Goal: Transaction & Acquisition: Purchase product/service

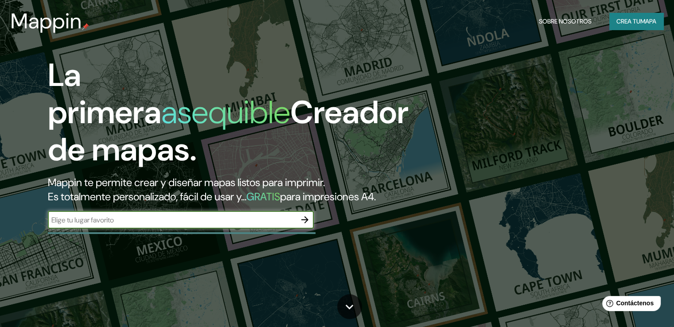
click at [172, 225] on input "text" at bounding box center [172, 220] width 248 height 10
type input "[PERSON_NAME]"
click at [172, 225] on input "[PERSON_NAME]" at bounding box center [172, 220] width 248 height 10
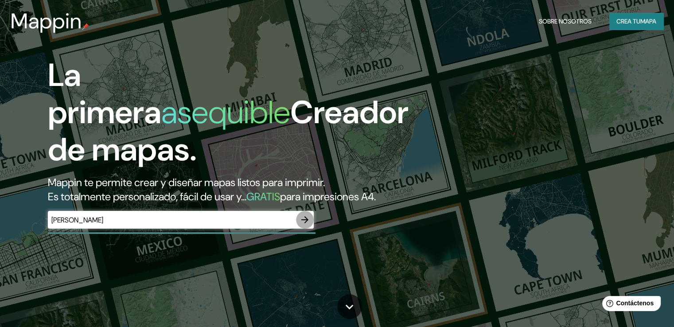
click at [302, 225] on icon "button" at bounding box center [305, 220] width 11 height 11
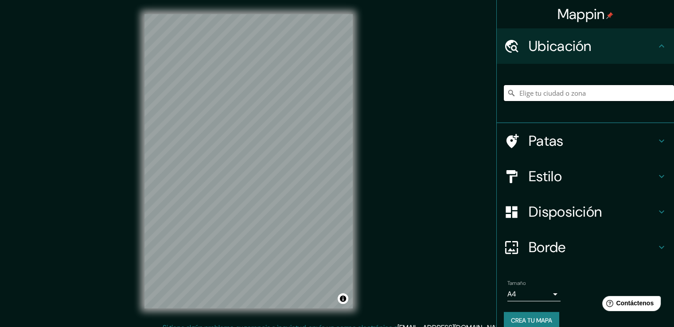
click at [537, 99] on input "Elige tu ciudad o zona" at bounding box center [589, 93] width 170 height 16
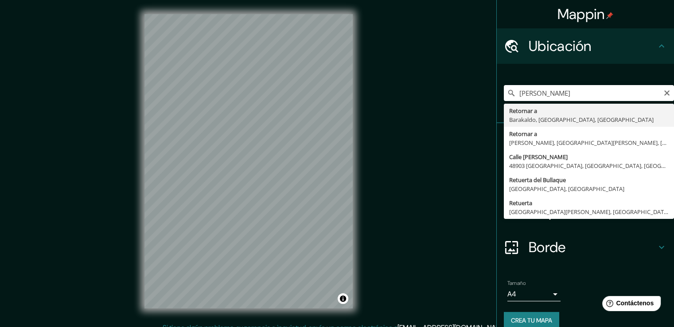
type input "Retuerto, Barakaldo, Vizcaya, España"
click at [463, 144] on div "Mappin Ubicación Retuerto, Barakaldo, Vizcaya, España Retornar a Barakaldo, Viz…" at bounding box center [337, 168] width 674 height 337
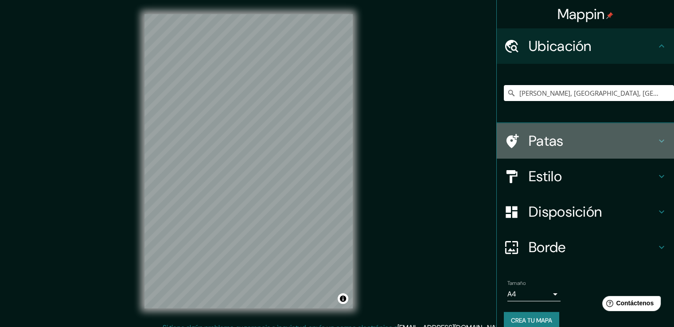
click at [656, 143] on icon at bounding box center [661, 141] width 11 height 11
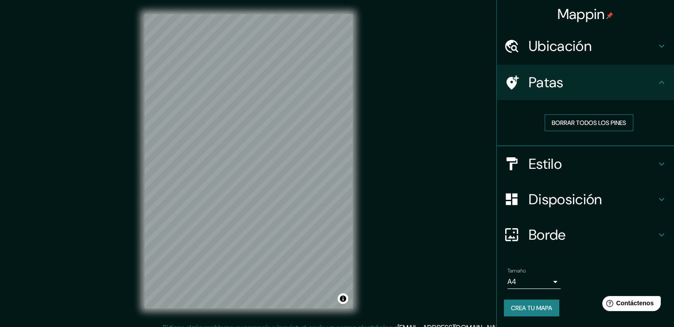
click at [622, 122] on font "Borrar todos los pines" at bounding box center [589, 123] width 74 height 8
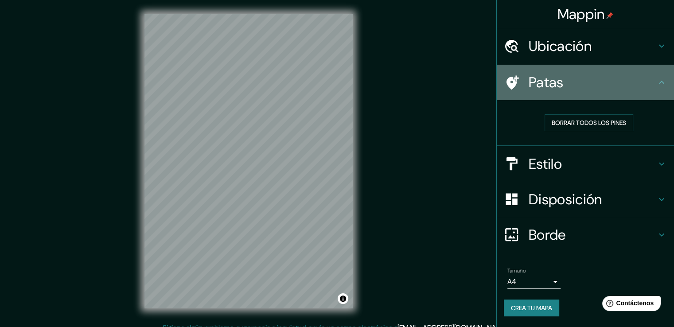
click at [661, 81] on icon at bounding box center [661, 82] width 5 height 3
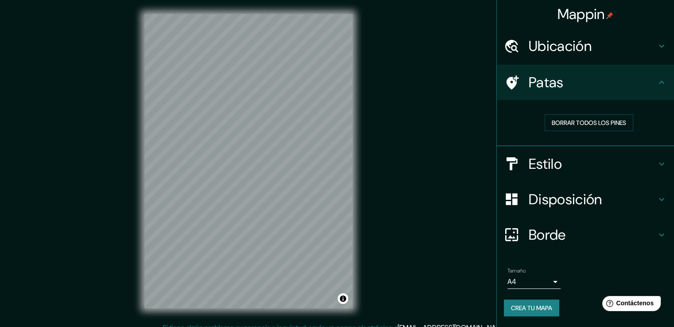
click at [660, 166] on icon at bounding box center [661, 164] width 11 height 11
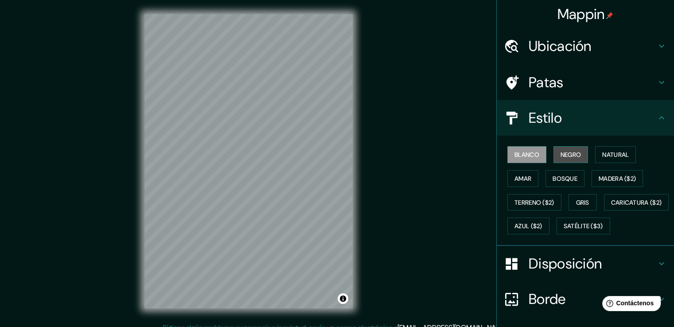
click at [571, 154] on font "Negro" at bounding box center [571, 155] width 21 height 8
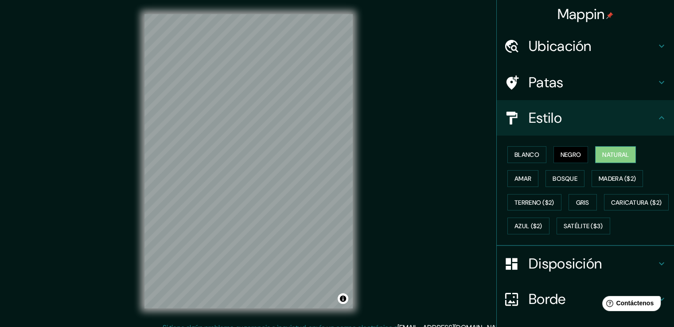
click at [606, 153] on font "Natural" at bounding box center [615, 155] width 27 height 8
click at [515, 173] on font "Amar" at bounding box center [523, 179] width 17 height 12
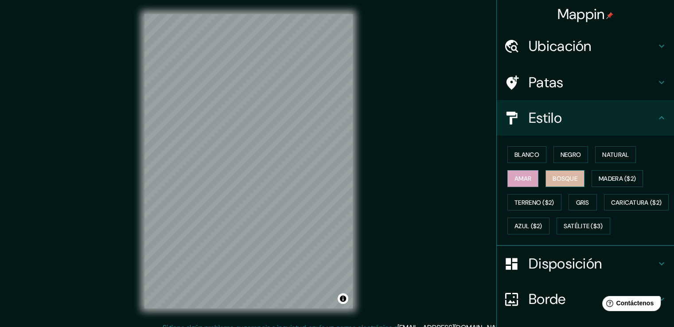
click at [555, 180] on font "Bosque" at bounding box center [565, 179] width 25 height 8
click at [620, 173] on font "Madera ($2)" at bounding box center [617, 179] width 37 height 12
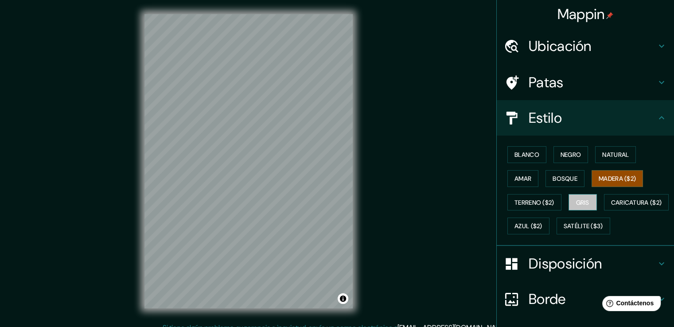
click at [577, 201] on font "Gris" at bounding box center [582, 203] width 13 height 8
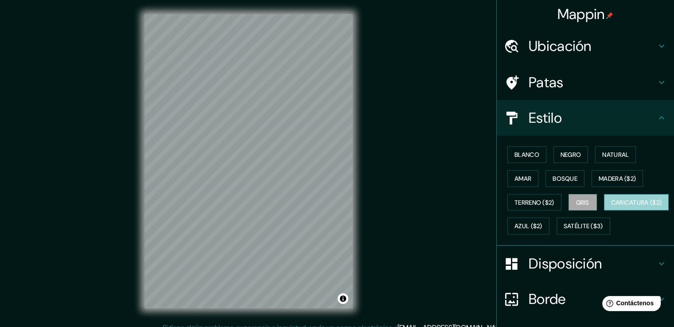
click at [611, 207] on font "Caricatura ($2)" at bounding box center [636, 203] width 51 height 8
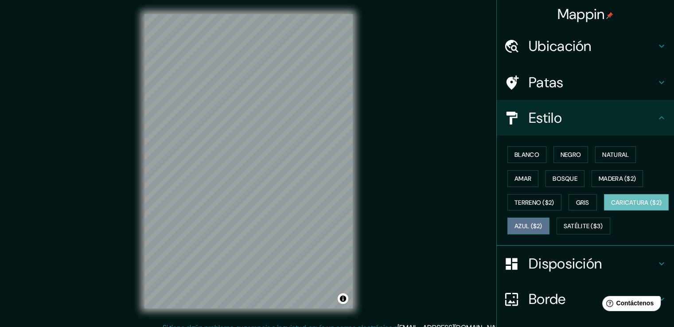
click at [543, 225] on font "Azul ($2)" at bounding box center [529, 227] width 28 height 8
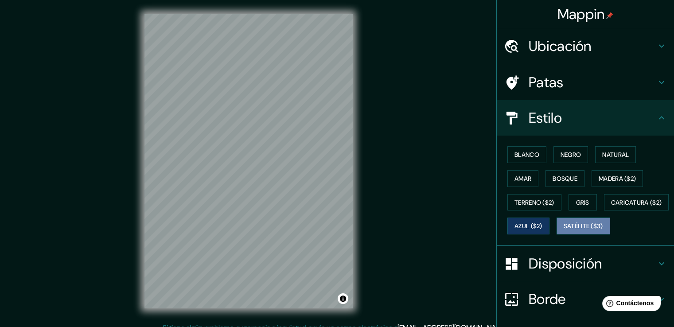
click at [564, 230] on font "Satélite ($3)" at bounding box center [583, 227] width 39 height 8
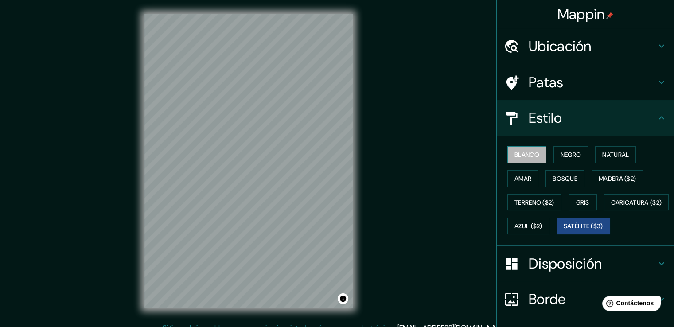
click at [531, 156] on font "Blanco" at bounding box center [527, 155] width 25 height 8
click at [564, 230] on font "Satélite ($3)" at bounding box center [583, 227] width 39 height 8
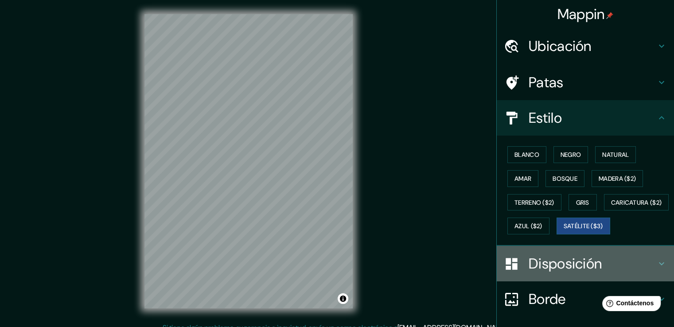
click at [656, 269] on icon at bounding box center [661, 263] width 11 height 11
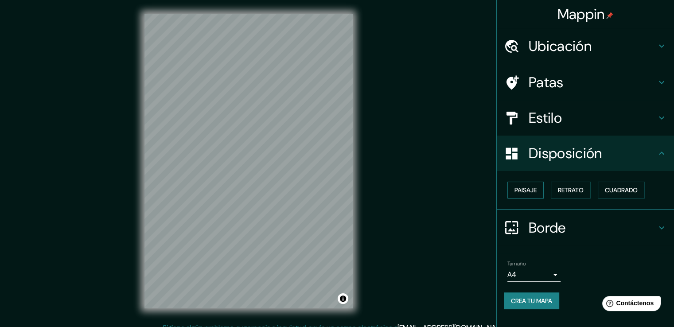
click at [527, 192] on font "Paisaje" at bounding box center [526, 190] width 22 height 8
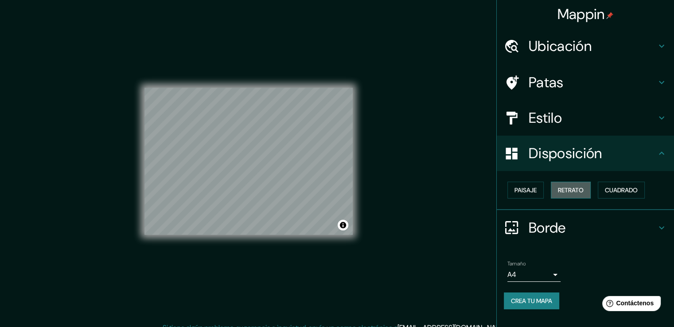
click at [578, 191] on font "Retrato" at bounding box center [571, 190] width 26 height 8
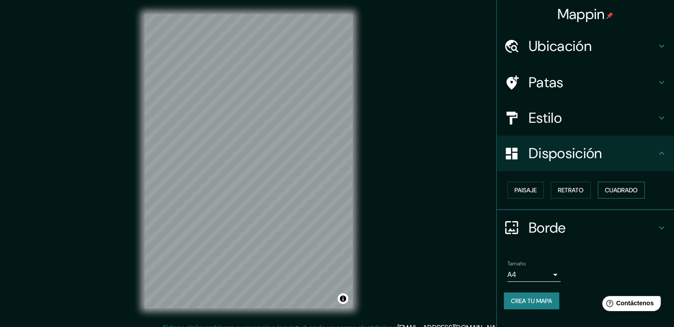
click at [617, 187] on font "Cuadrado" at bounding box center [621, 190] width 33 height 8
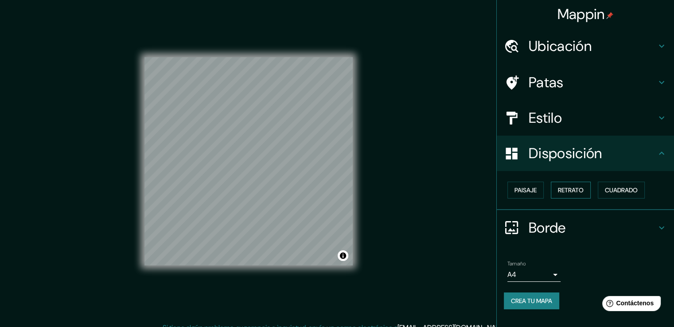
click at [578, 188] on font "Retrato" at bounding box center [571, 190] width 26 height 8
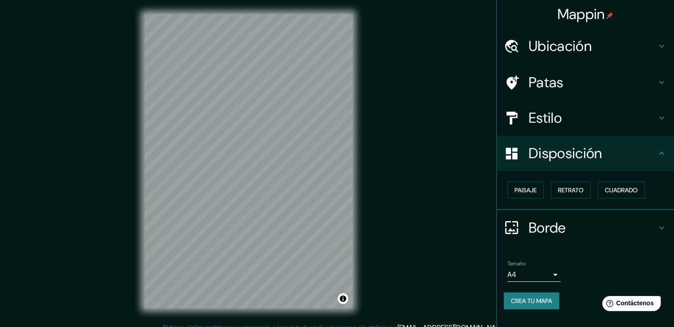
click at [661, 226] on icon at bounding box center [661, 228] width 11 height 11
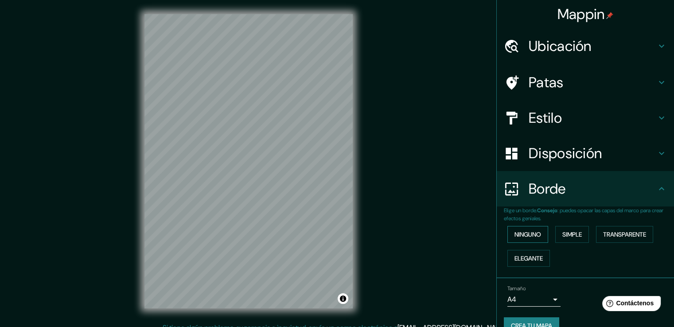
click at [526, 233] on font "Ninguno" at bounding box center [528, 234] width 27 height 8
click at [562, 234] on font "Simple" at bounding box center [572, 234] width 20 height 8
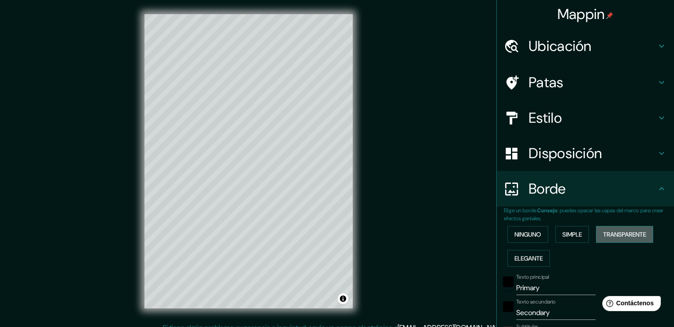
click at [607, 236] on font "Transparente" at bounding box center [624, 234] width 43 height 8
type input "226"
type input "38"
click at [527, 254] on font "Elegante" at bounding box center [529, 258] width 28 height 8
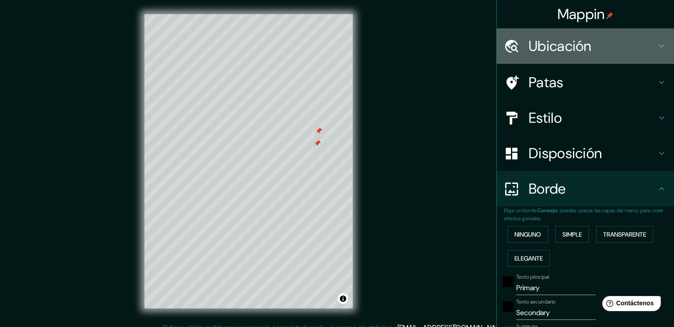
click at [583, 43] on font "Ubicación" at bounding box center [560, 46] width 63 height 19
type input "38"
type input "19"
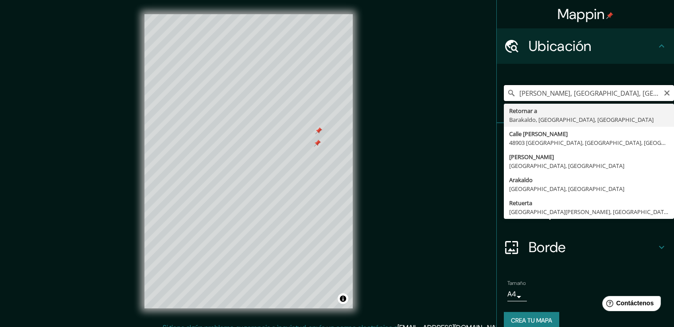
click at [569, 94] on input "Retuerto, Barakaldo, Vizcaya, España" at bounding box center [589, 93] width 170 height 16
type input "Calle [PERSON_NAME], [GEOGRAPHIC_DATA], [GEOGRAPHIC_DATA], [GEOGRAPHIC_DATA]"
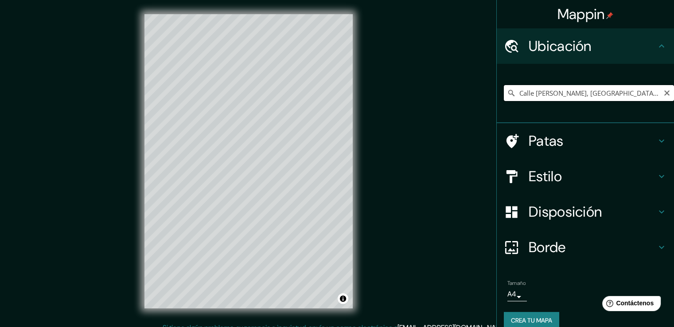
click at [586, 94] on input "Calle [PERSON_NAME], [GEOGRAPHIC_DATA], [GEOGRAPHIC_DATA], [GEOGRAPHIC_DATA]" at bounding box center [589, 93] width 170 height 16
click at [664, 94] on icon "Claro" at bounding box center [667, 93] width 7 height 7
type input "Retuerto, Barakaldo, Vizcaya, España"
click at [341, 295] on button "Activar o desactivar atribución" at bounding box center [343, 298] width 11 height 11
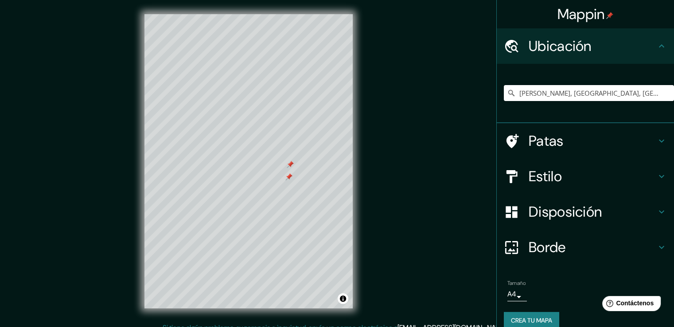
click at [654, 134] on div "Patas" at bounding box center [585, 140] width 177 height 35
type input "38"
type input "19"
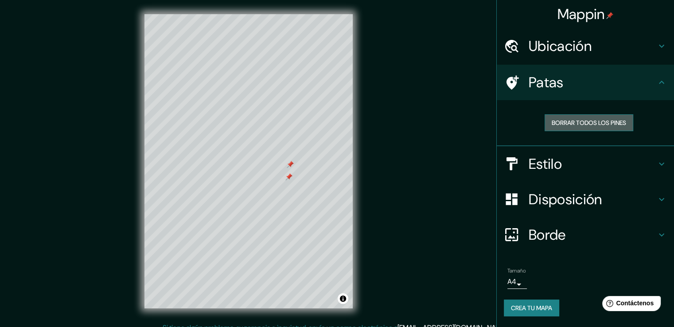
click at [616, 126] on font "Borrar todos los pines" at bounding box center [589, 123] width 74 height 8
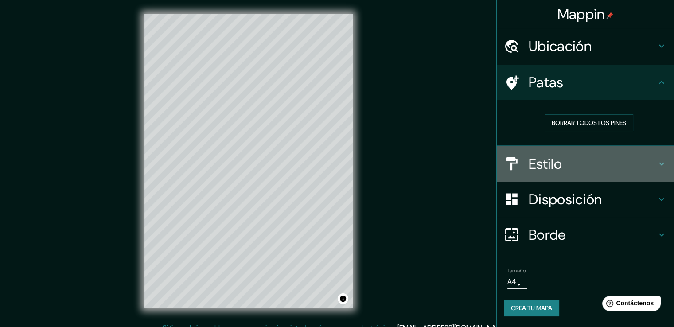
click at [657, 160] on icon at bounding box center [661, 164] width 11 height 11
type input "38"
type input "19"
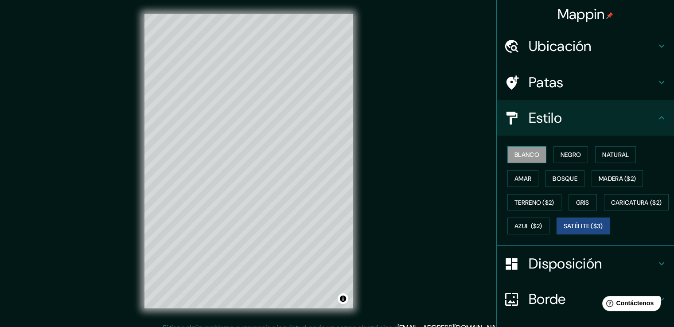
click at [536, 155] on button "Blanco" at bounding box center [527, 154] width 39 height 17
click at [562, 151] on font "Negro" at bounding box center [571, 155] width 21 height 8
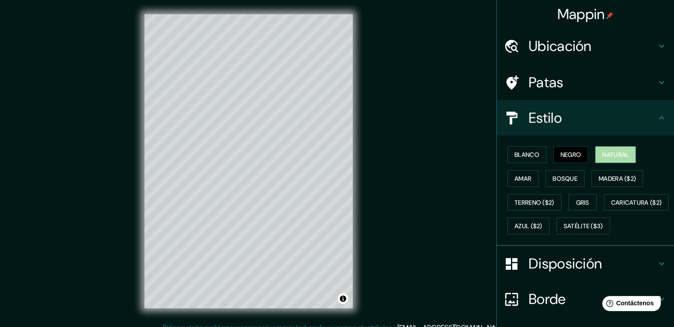
click at [607, 151] on font "Natural" at bounding box center [615, 155] width 27 height 8
click at [515, 176] on font "Amar" at bounding box center [523, 179] width 17 height 8
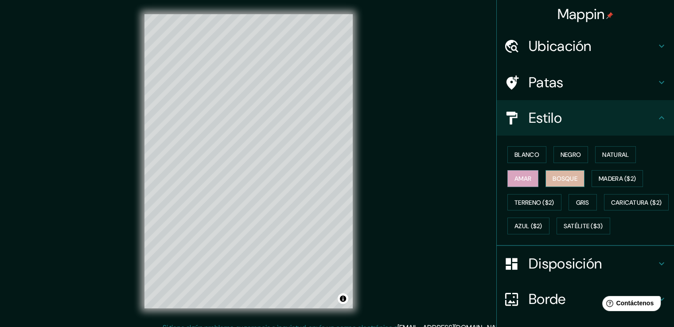
click at [558, 177] on font "Bosque" at bounding box center [565, 179] width 25 height 8
click at [604, 173] on font "Madera ($2)" at bounding box center [617, 179] width 37 height 12
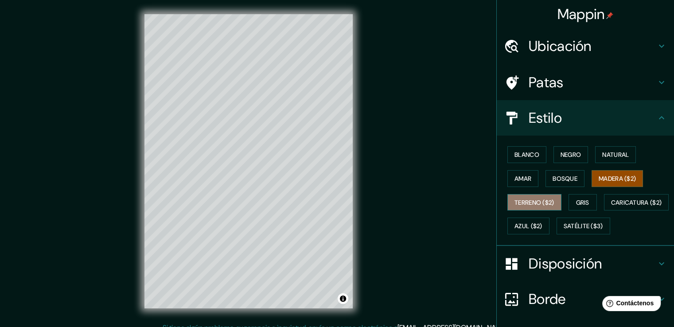
click at [520, 200] on font "Terreno ($2)" at bounding box center [535, 203] width 40 height 8
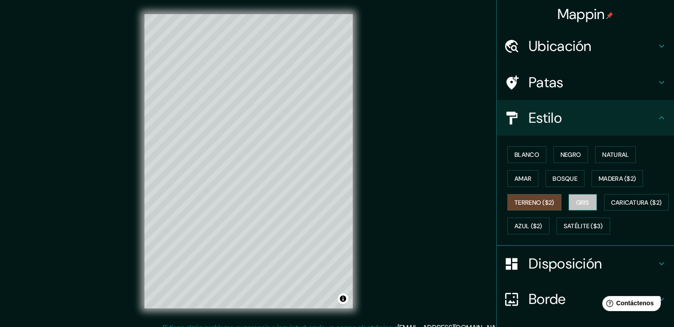
click at [580, 199] on font "Gris" at bounding box center [582, 203] width 13 height 8
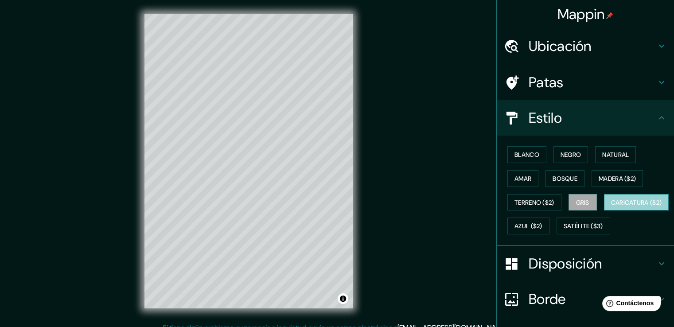
click at [611, 207] on font "Caricatura ($2)" at bounding box center [636, 203] width 51 height 8
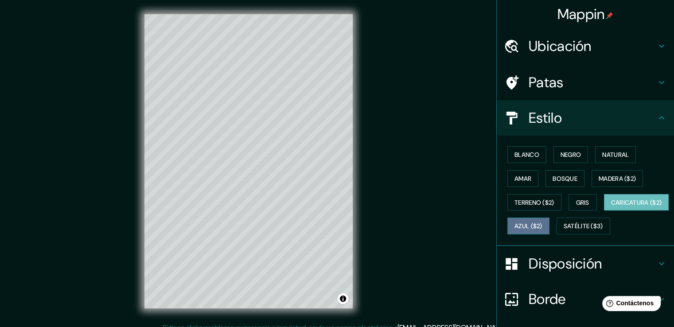
click at [543, 220] on font "Azul ($2)" at bounding box center [529, 226] width 28 height 12
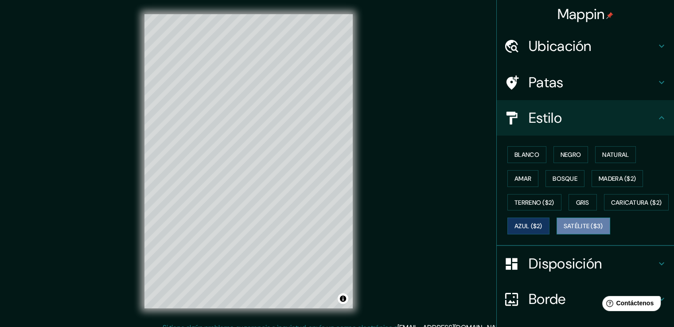
click at [564, 230] on font "Satélite ($3)" at bounding box center [583, 227] width 39 height 8
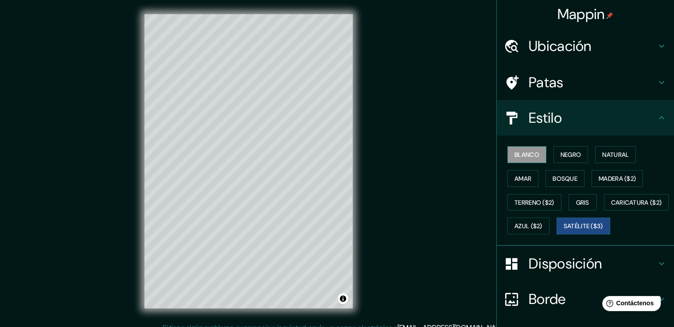
click at [516, 152] on font "Blanco" at bounding box center [527, 155] width 25 height 8
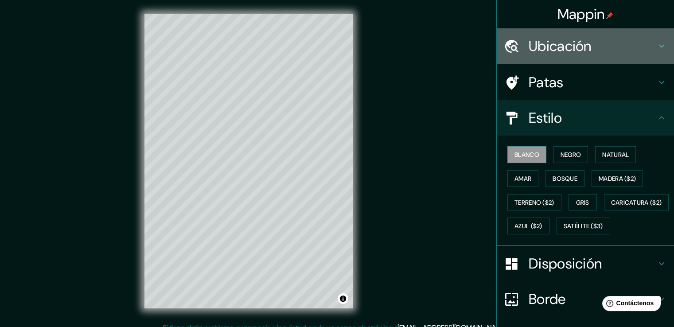
click at [648, 43] on h4 "Ubicación" at bounding box center [593, 46] width 128 height 18
type input "38"
type input "19"
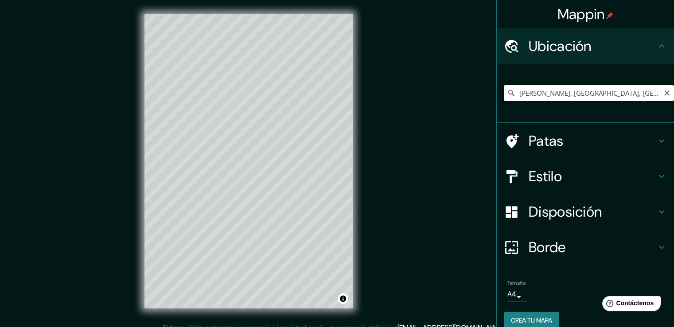
click at [610, 100] on input "Retuerto, Barakaldo, Vizcaya, España" at bounding box center [589, 93] width 170 height 16
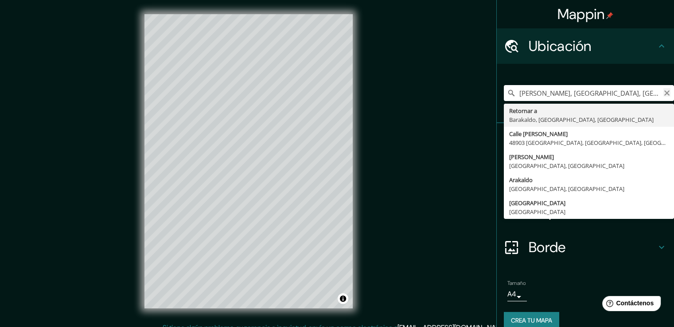
click at [664, 92] on icon "Claro" at bounding box center [666, 92] width 5 height 5
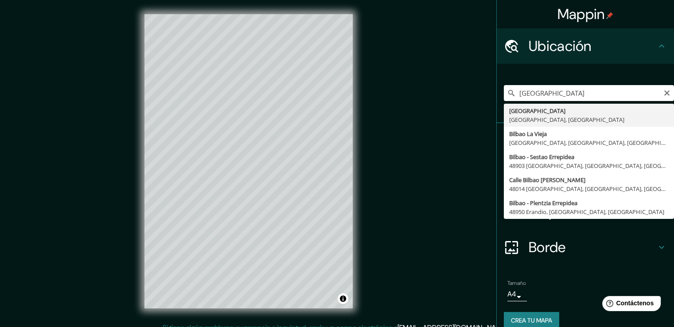
type input "[GEOGRAPHIC_DATA], [GEOGRAPHIC_DATA], [GEOGRAPHIC_DATA]"
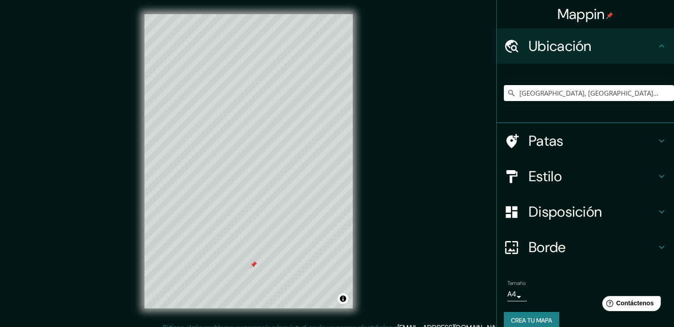
scroll to position [10, 0]
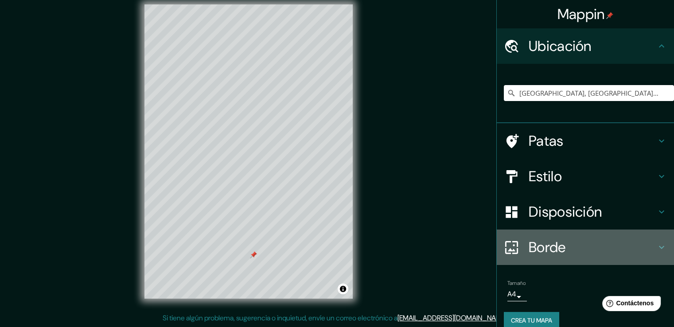
click at [656, 243] on icon at bounding box center [661, 247] width 11 height 11
type input "38"
type input "19"
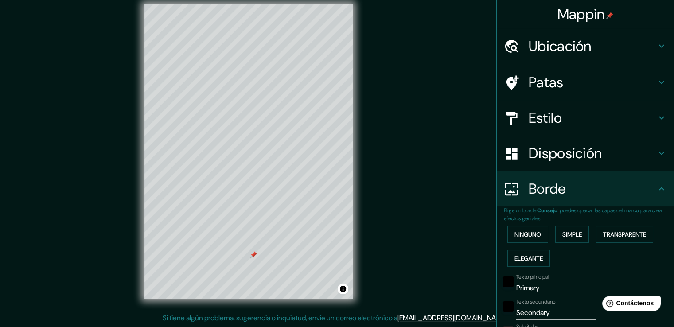
click at [656, 150] on icon at bounding box center [661, 153] width 11 height 11
type input "38"
type input "19"
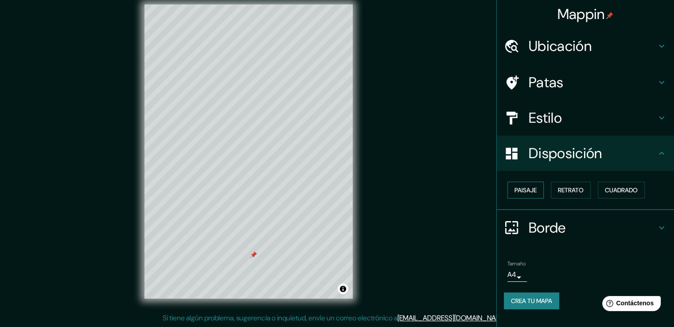
click at [532, 191] on font "Paisaje" at bounding box center [526, 190] width 22 height 8
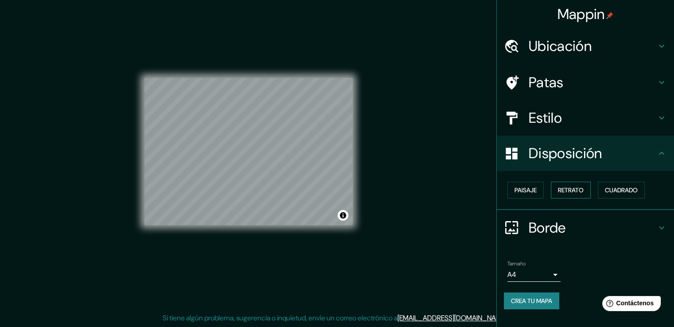
click at [562, 188] on font "Retrato" at bounding box center [571, 190] width 26 height 8
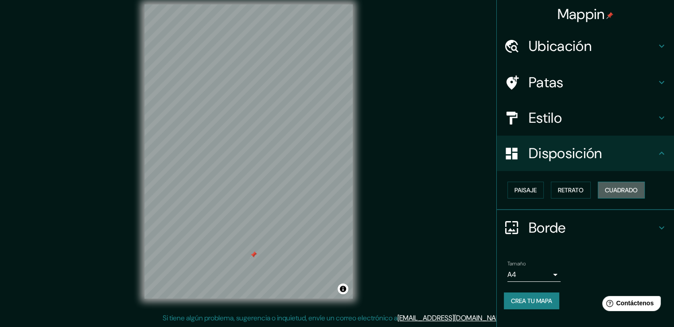
click at [614, 188] on font "Cuadrado" at bounding box center [621, 190] width 33 height 8
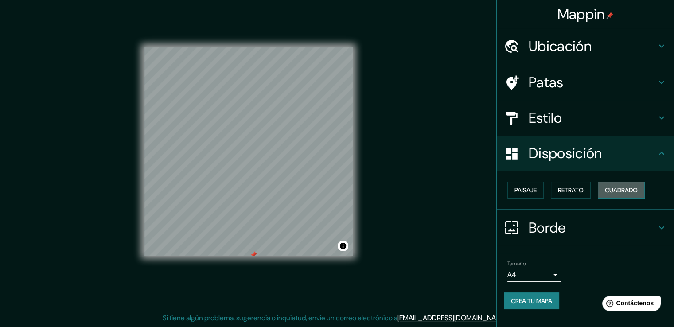
click at [614, 188] on font "Cuadrado" at bounding box center [621, 190] width 33 height 8
click at [579, 188] on font "Retrato" at bounding box center [571, 190] width 26 height 8
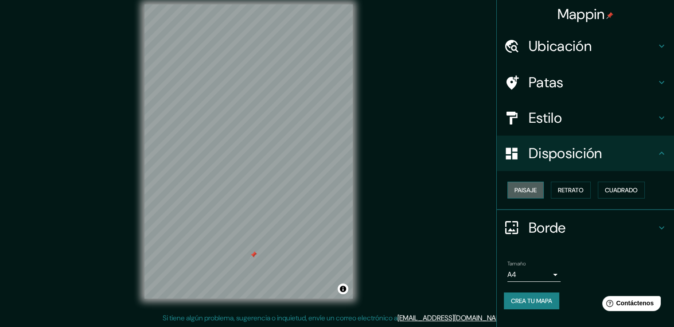
click at [530, 192] on font "Paisaje" at bounding box center [526, 190] width 22 height 8
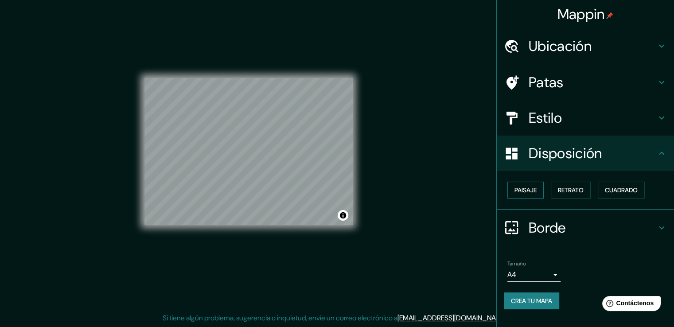
click at [530, 192] on font "Paisaje" at bounding box center [526, 190] width 22 height 8
click at [571, 190] on font "Retrato" at bounding box center [571, 190] width 26 height 8
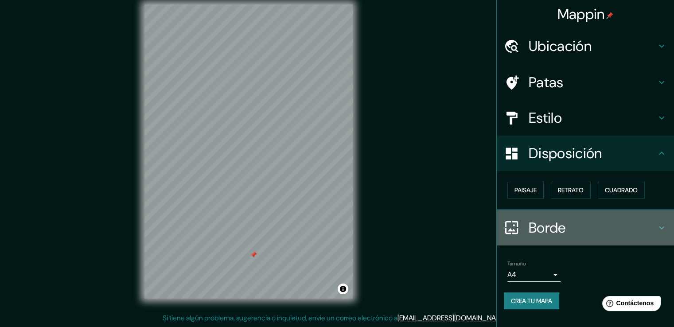
click at [655, 220] on h4 "Borde" at bounding box center [593, 228] width 128 height 18
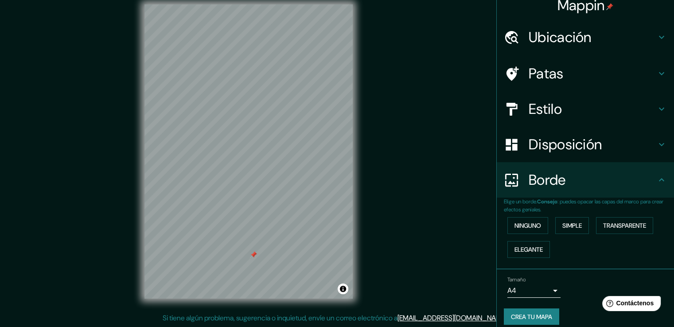
scroll to position [16, 0]
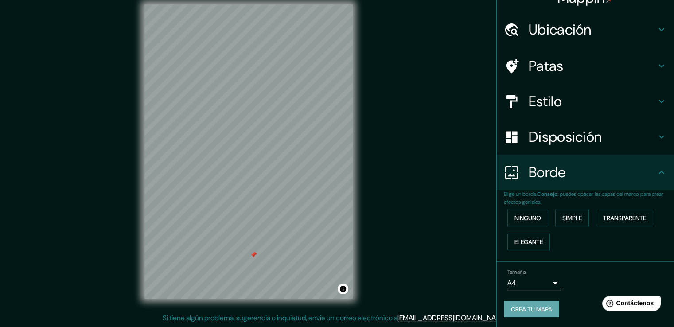
click at [534, 310] on font "Crea tu mapa" at bounding box center [531, 309] width 41 height 8
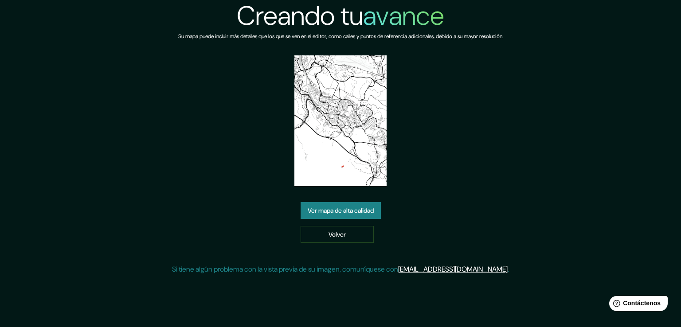
click at [335, 207] on font "Ver mapa de alta calidad" at bounding box center [341, 211] width 66 height 8
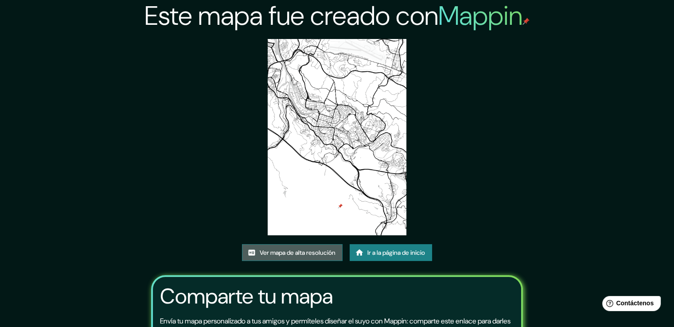
click at [316, 245] on link "Ver mapa de alta resolución" at bounding box center [292, 252] width 101 height 17
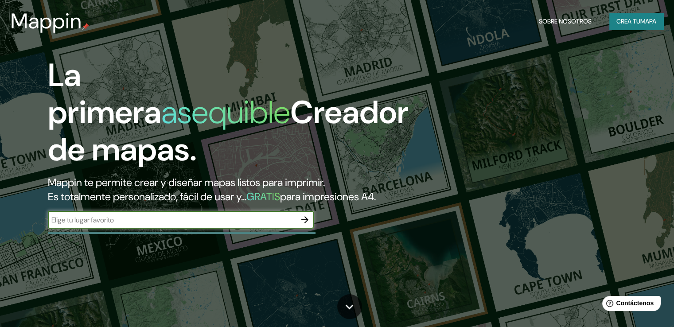
click at [216, 225] on input "text" at bounding box center [172, 220] width 248 height 10
type input "[GEOGRAPHIC_DATA]"
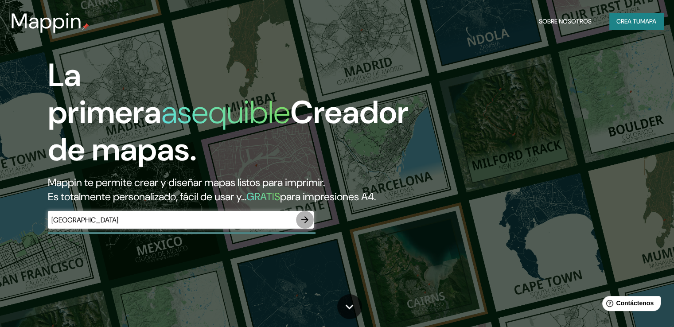
click at [305, 225] on icon "button" at bounding box center [305, 220] width 11 height 11
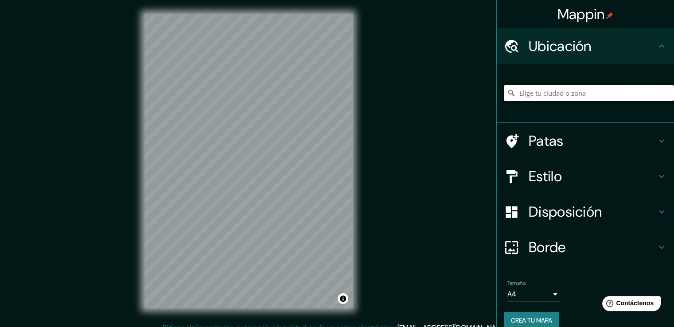
click at [574, 96] on input "Elige tu ciudad o zona" at bounding box center [589, 93] width 170 height 16
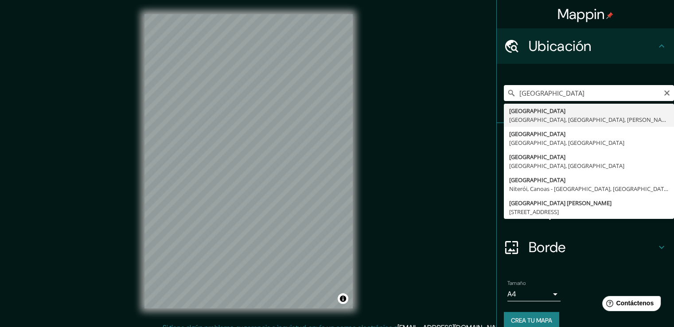
type input "[GEOGRAPHIC_DATA], [GEOGRAPHIC_DATA], [GEOGRAPHIC_DATA], [PERSON_NAME][GEOGRAPH…"
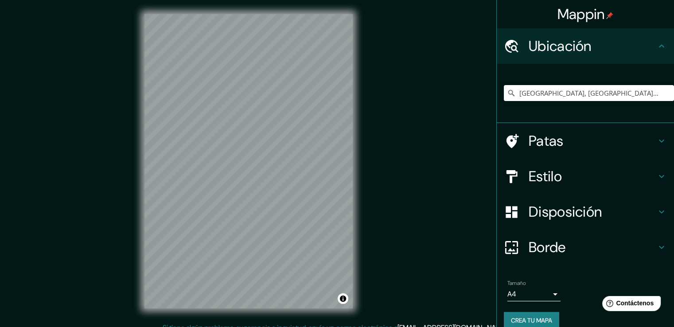
click at [656, 141] on icon at bounding box center [661, 141] width 11 height 11
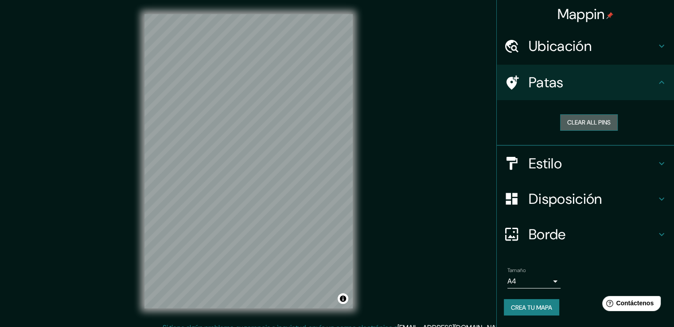
click at [583, 121] on button "Clear all pins" at bounding box center [589, 122] width 58 height 16
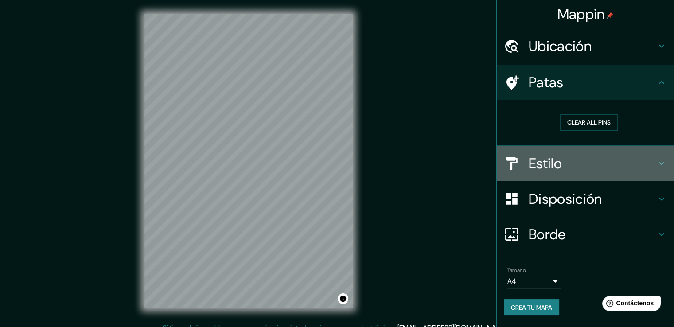
click at [653, 159] on h4 "Estilo" at bounding box center [593, 164] width 128 height 18
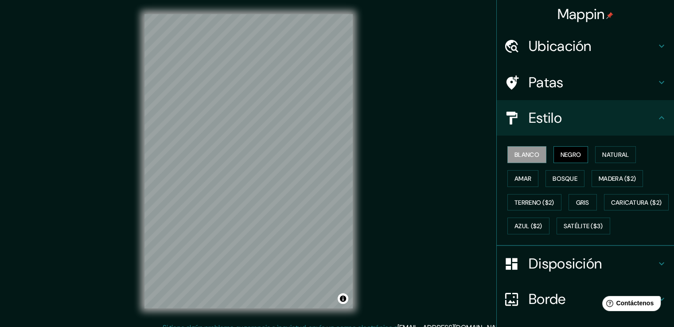
click at [566, 151] on font "Negro" at bounding box center [571, 155] width 21 height 8
click at [515, 149] on font "Blanco" at bounding box center [527, 155] width 25 height 12
click at [611, 151] on font "Natural" at bounding box center [615, 155] width 27 height 8
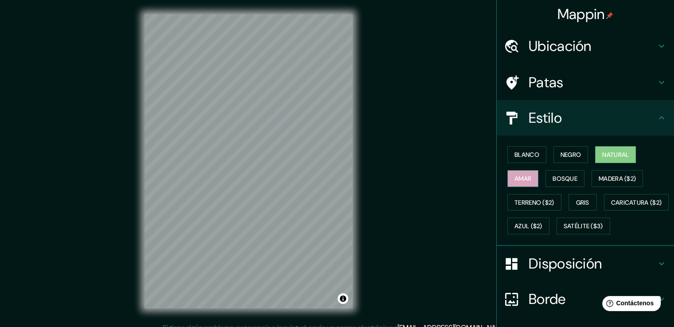
click at [524, 176] on font "Amar" at bounding box center [523, 179] width 17 height 8
click at [558, 176] on font "Bosque" at bounding box center [565, 179] width 25 height 8
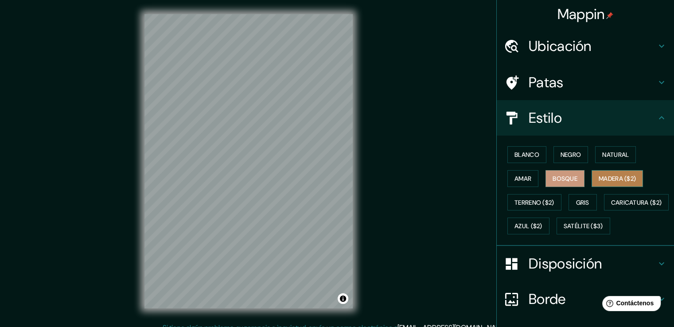
click at [612, 178] on font "Madera ($2)" at bounding box center [617, 179] width 37 height 8
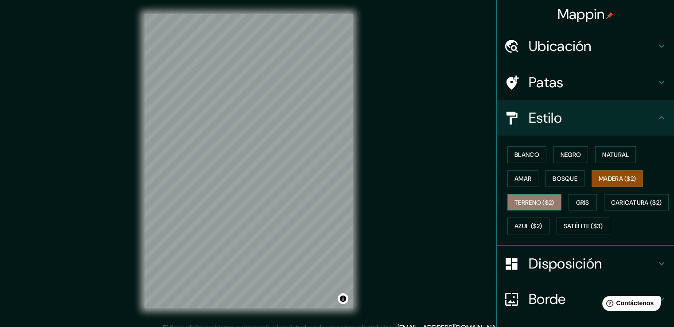
click at [526, 201] on font "Terreno ($2)" at bounding box center [535, 203] width 40 height 8
click at [592, 192] on div "Blanco Negro Natural [PERSON_NAME] ($2) Terreno ($2) Gris Caricatura ($2) Azul …" at bounding box center [589, 190] width 170 height 95
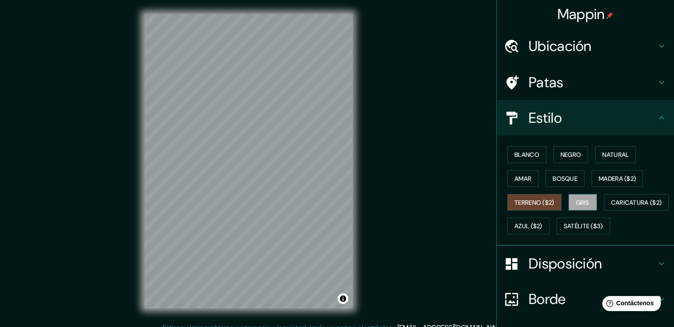
click at [588, 194] on button "Gris" at bounding box center [583, 202] width 28 height 17
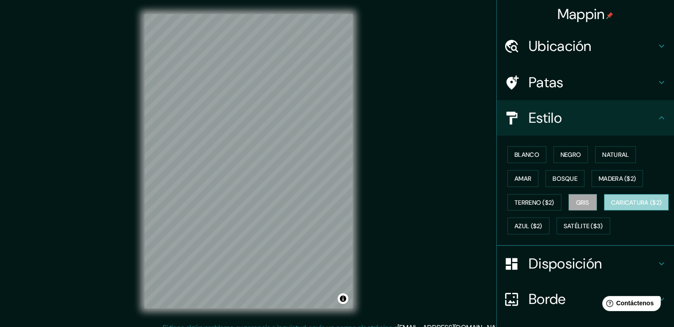
click at [604, 211] on button "Caricatura ($2)" at bounding box center [636, 202] width 65 height 17
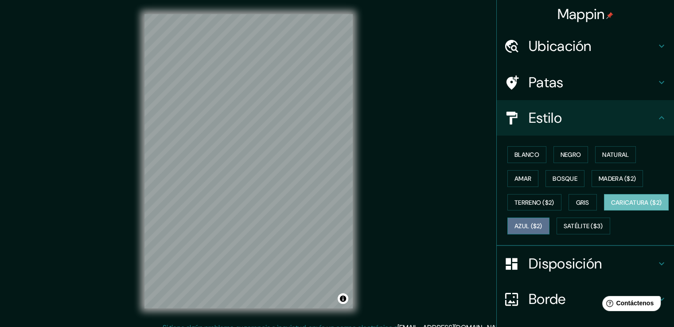
click at [550, 224] on button "Azul ($2)" at bounding box center [529, 226] width 42 height 17
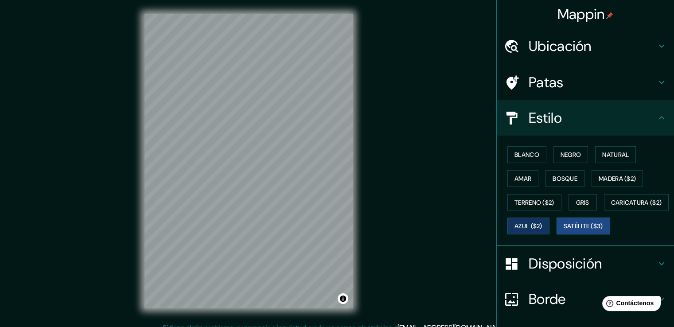
click at [564, 230] on font "Satélite ($3)" at bounding box center [583, 227] width 39 height 8
click at [532, 151] on font "Blanco" at bounding box center [527, 155] width 25 height 8
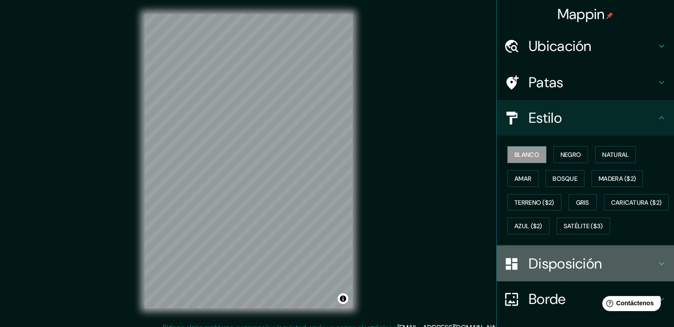
click at [658, 278] on div "Disposición" at bounding box center [585, 263] width 177 height 35
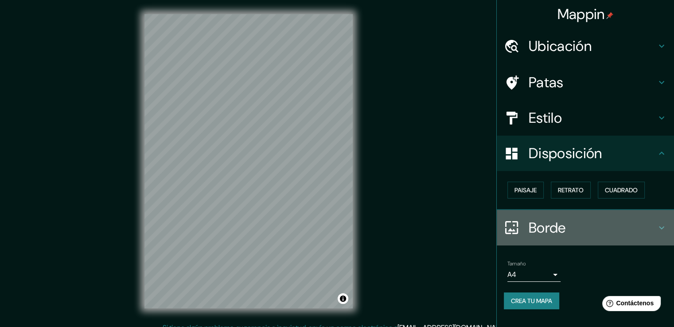
click at [658, 229] on icon at bounding box center [661, 228] width 11 height 11
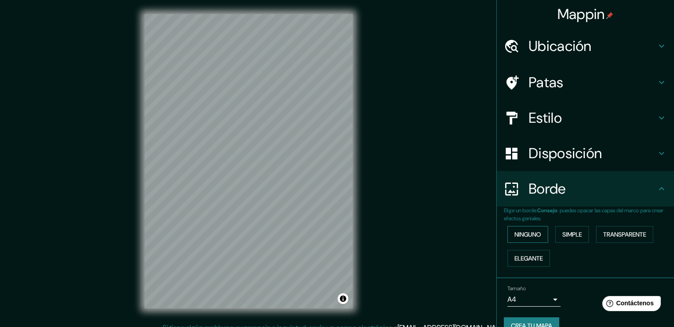
click at [533, 231] on font "Ninguno" at bounding box center [528, 234] width 27 height 8
click at [570, 233] on font "Simple" at bounding box center [572, 234] width 20 height 8
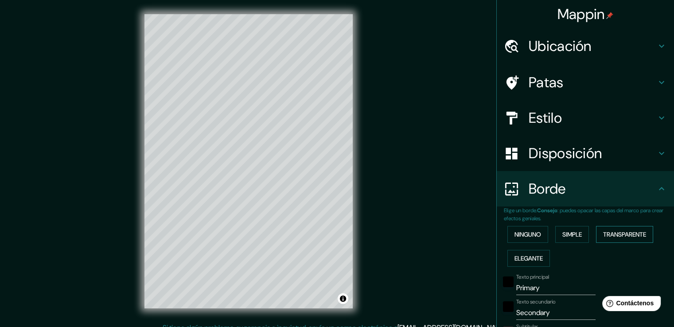
click at [611, 238] on font "Transparente" at bounding box center [624, 235] width 43 height 12
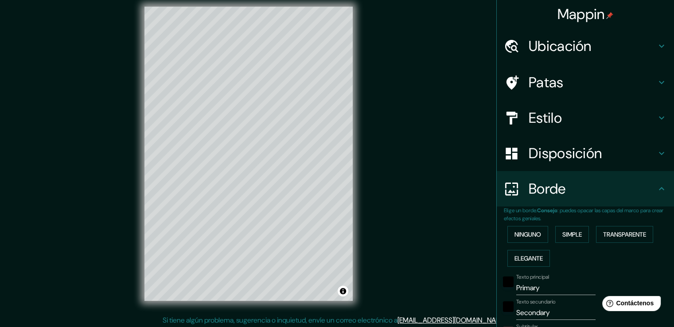
scroll to position [10, 0]
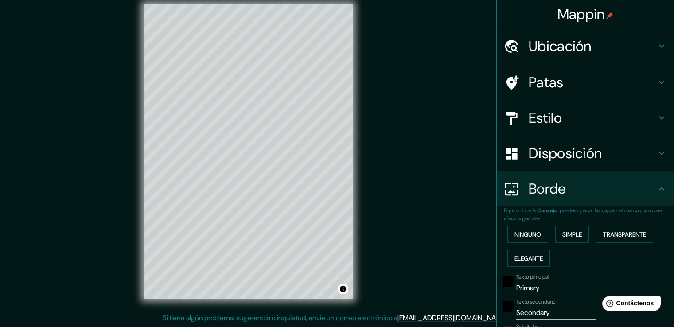
drag, startPoint x: 671, startPoint y: 320, endPoint x: 431, endPoint y: 155, distance: 291.0
click at [431, 155] on div "Mappin Ubicación [GEOGRAPHIC_DATA], [GEOGRAPHIC_DATA], [GEOGRAPHIC_DATA], [PERS…" at bounding box center [337, 158] width 674 height 337
click at [527, 258] on font "Elegante" at bounding box center [529, 258] width 28 height 8
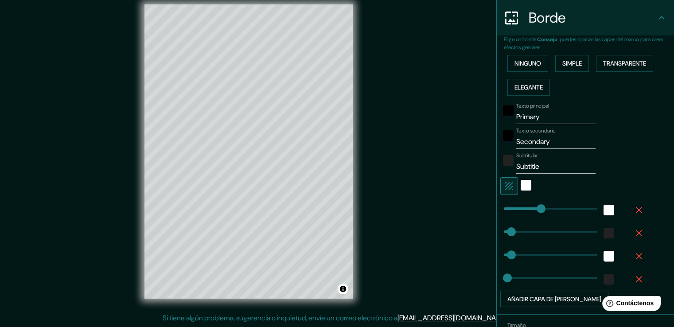
scroll to position [224, 0]
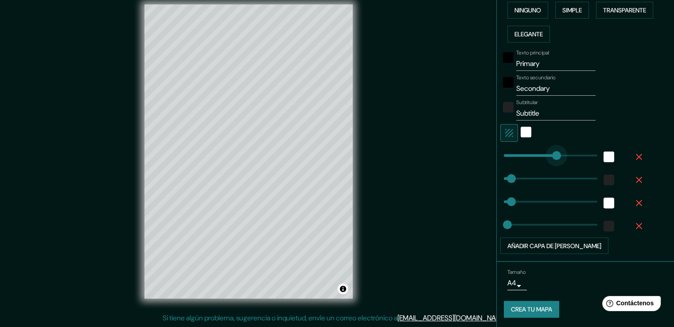
type input "304"
drag, startPoint x: 534, startPoint y: 151, endPoint x: 558, endPoint y: 150, distance: 24.0
type input "38"
type input "19"
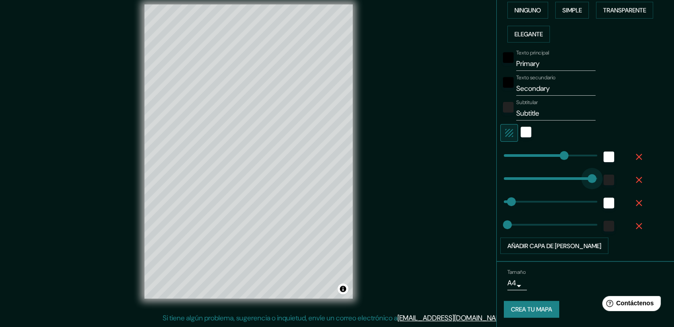
type input "470"
drag, startPoint x: 503, startPoint y: 176, endPoint x: 592, endPoint y: 175, distance: 89.1
type input "38"
type input "19"
drag, startPoint x: 592, startPoint y: 175, endPoint x: 522, endPoint y: 178, distance: 70.6
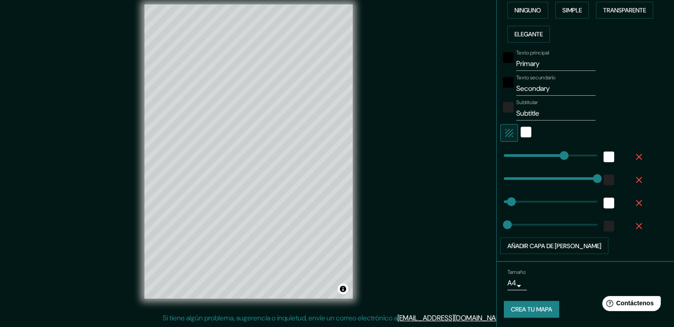
type input "367"
drag, startPoint x: 522, startPoint y: 178, endPoint x: 570, endPoint y: 182, distance: 48.4
type input "38"
type input "19"
type input "298"
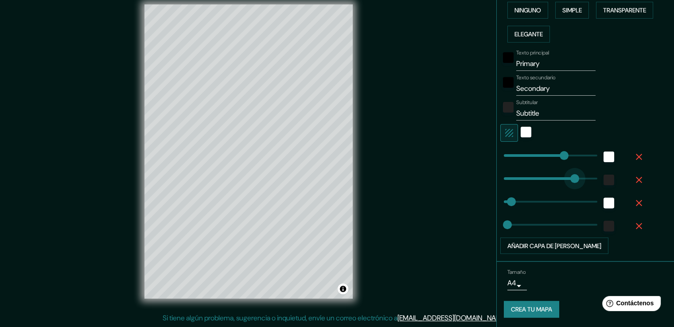
drag, startPoint x: 568, startPoint y: 175, endPoint x: 556, endPoint y: 176, distance: 12.0
type input "38"
type input "19"
type input "1"
drag, startPoint x: 556, startPoint y: 176, endPoint x: 497, endPoint y: 176, distance: 58.5
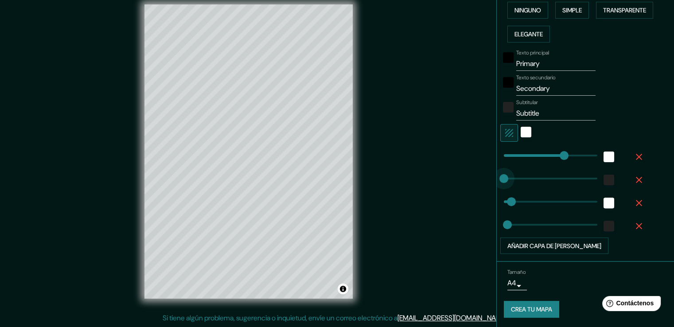
type input "38"
type input "19"
type input "37"
drag, startPoint x: 497, startPoint y: 176, endPoint x: 504, endPoint y: 177, distance: 7.1
type input "38"
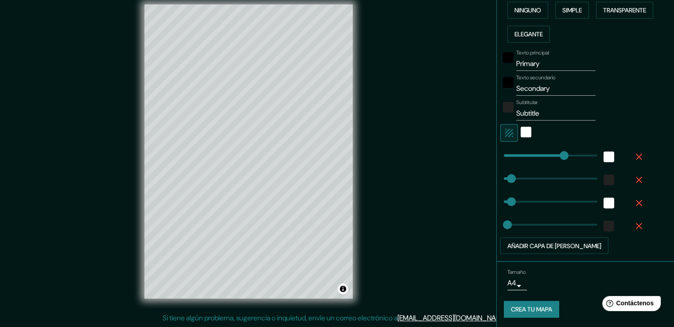
type input "19"
type input "280"
drag, startPoint x: 503, startPoint y: 200, endPoint x: 553, endPoint y: 197, distance: 50.2
type input "246"
drag, startPoint x: 498, startPoint y: 222, endPoint x: 546, endPoint y: 222, distance: 47.9
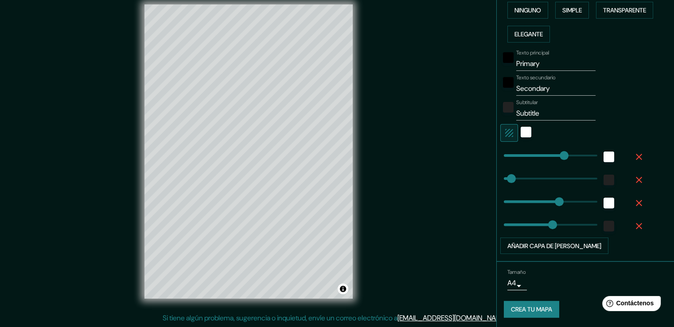
drag, startPoint x: 546, startPoint y: 222, endPoint x: 524, endPoint y: 223, distance: 22.2
type input "135"
click at [535, 245] on font "Añadir capa de [PERSON_NAME]" at bounding box center [555, 246] width 94 height 8
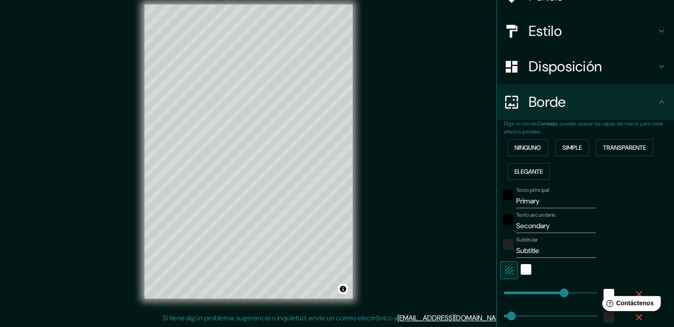
scroll to position [86, 0]
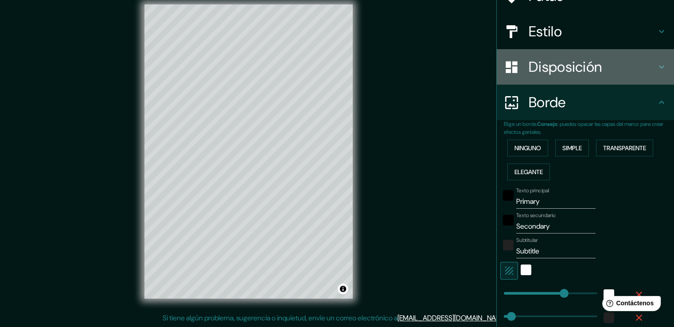
click at [656, 65] on icon at bounding box center [661, 67] width 11 height 11
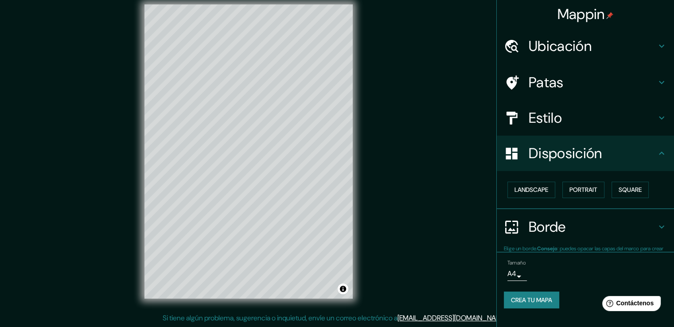
scroll to position [0, 0]
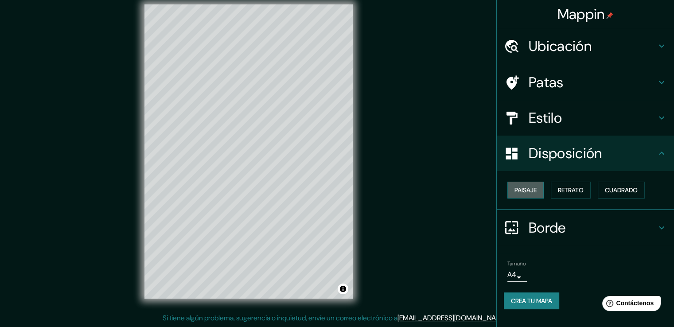
click at [527, 187] on font "Paisaje" at bounding box center [526, 190] width 22 height 8
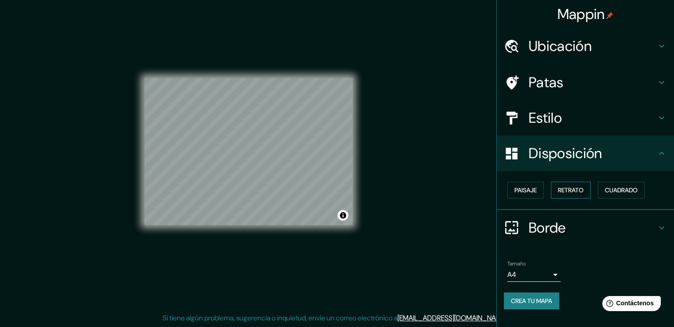
click at [562, 186] on font "Retrato" at bounding box center [571, 190] width 26 height 8
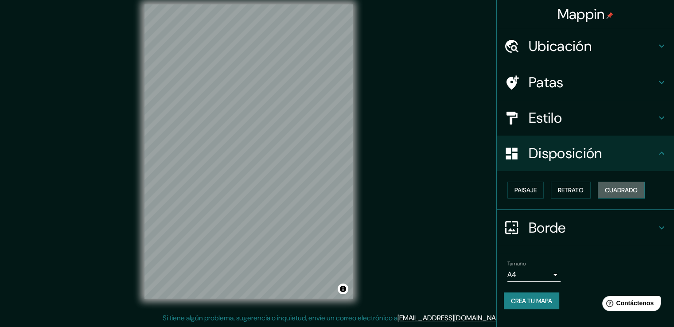
click at [615, 187] on font "Cuadrado" at bounding box center [621, 190] width 33 height 8
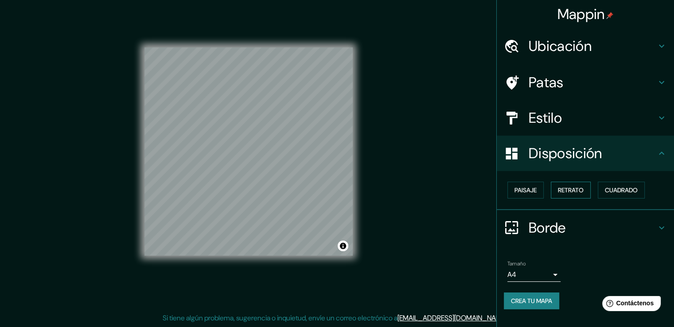
click at [561, 184] on font "Retrato" at bounding box center [571, 190] width 26 height 12
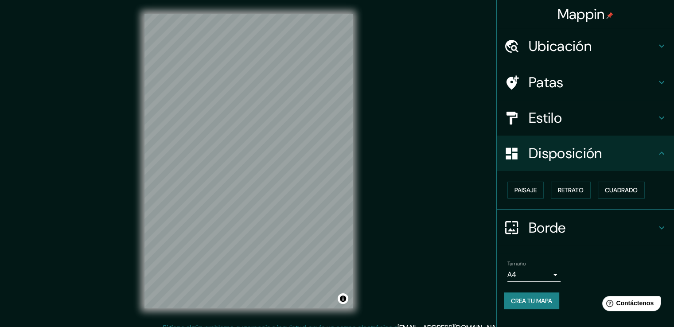
click at [659, 72] on div "Patas" at bounding box center [585, 82] width 177 height 35
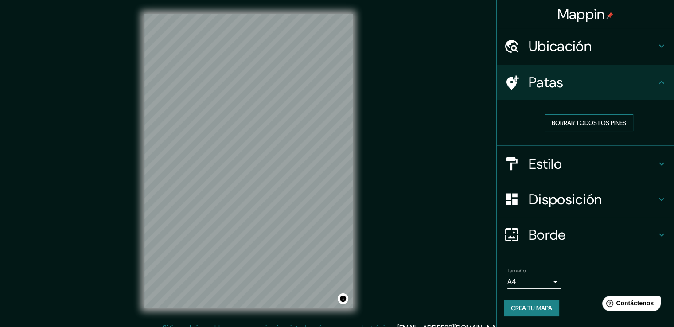
click at [603, 123] on font "Borrar todos los pines" at bounding box center [589, 123] width 74 height 8
click at [511, 78] on icon at bounding box center [513, 82] width 12 height 14
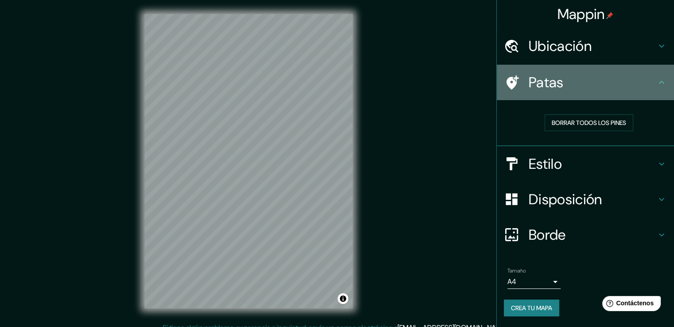
click at [515, 80] on icon at bounding box center [512, 83] width 16 height 16
click at [551, 80] on font "Patas" at bounding box center [546, 82] width 35 height 19
click at [660, 78] on icon at bounding box center [661, 82] width 11 height 11
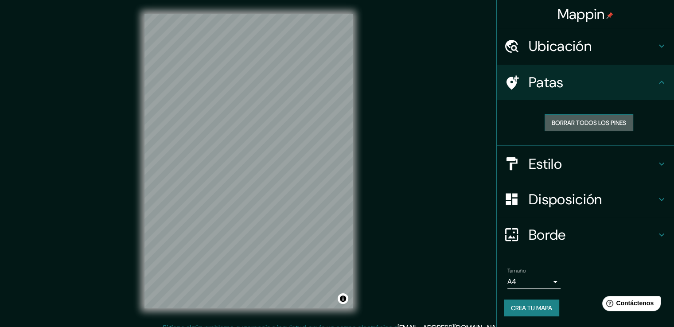
click at [628, 116] on button "Borrar todos los pines" at bounding box center [589, 122] width 89 height 17
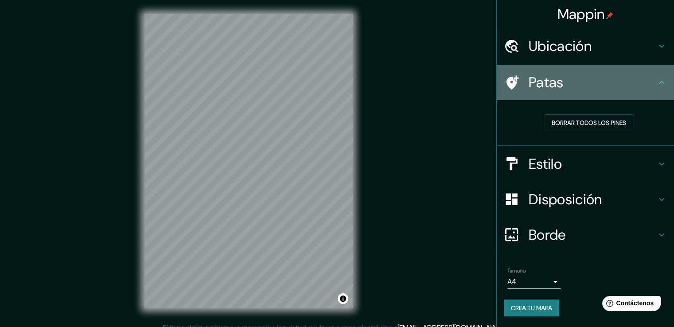
click at [500, 78] on div "Patas" at bounding box center [585, 82] width 177 height 35
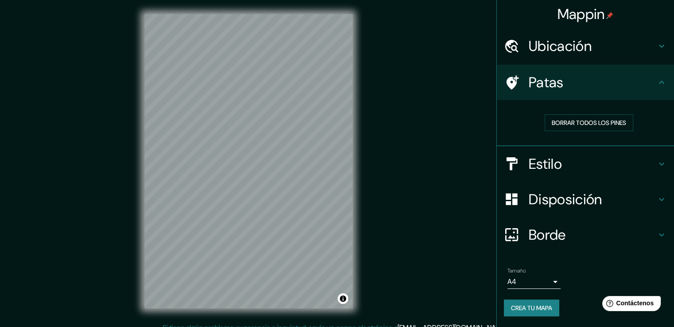
click at [583, 16] on font "Mappin" at bounding box center [581, 14] width 47 height 19
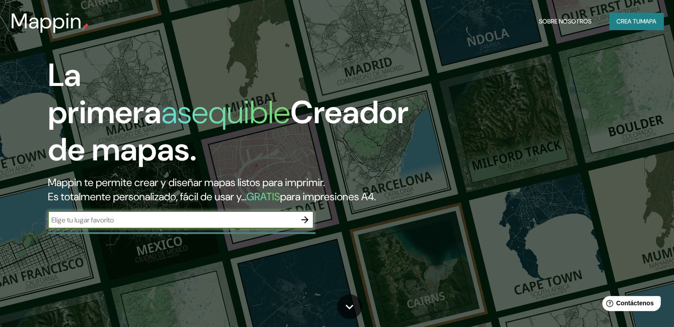
click at [177, 225] on input "text" at bounding box center [172, 220] width 248 height 10
type input "españa"
click at [303, 225] on icon "button" at bounding box center [305, 220] width 11 height 11
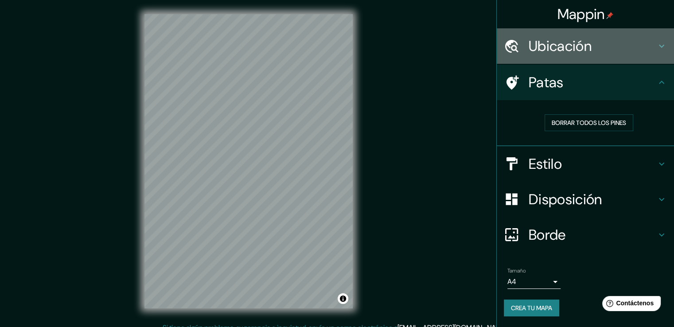
drag, startPoint x: 569, startPoint y: 43, endPoint x: 568, endPoint y: 35, distance: 8.0
click at [568, 35] on div "Ubicación" at bounding box center [585, 45] width 177 height 35
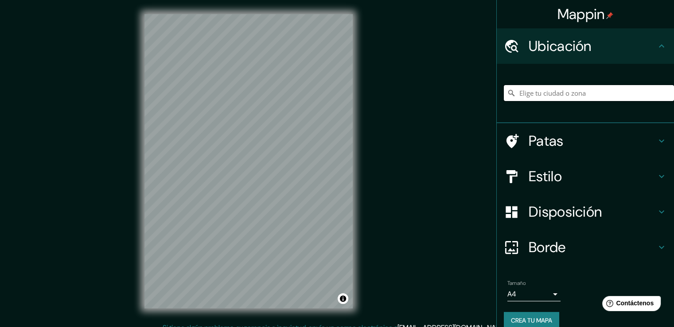
click at [556, 86] on input "Elige tu ciudad o zona" at bounding box center [589, 93] width 170 height 16
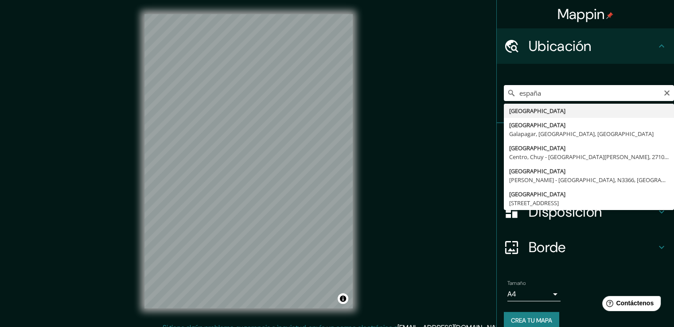
type input "[GEOGRAPHIC_DATA]"
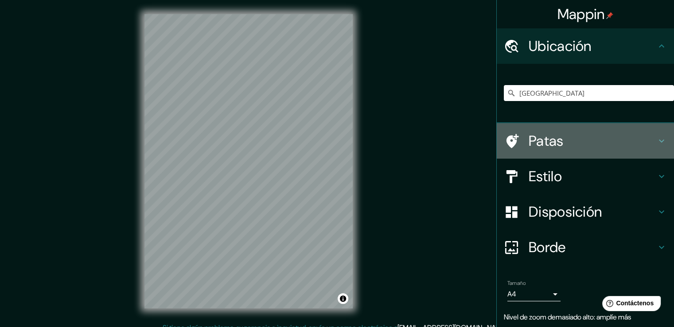
click at [652, 131] on div "Patas" at bounding box center [585, 140] width 177 height 35
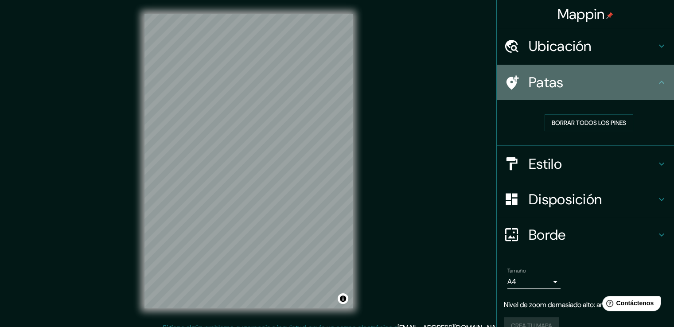
click at [507, 83] on icon at bounding box center [513, 82] width 12 height 14
click at [529, 81] on font "Patas" at bounding box center [546, 82] width 35 height 19
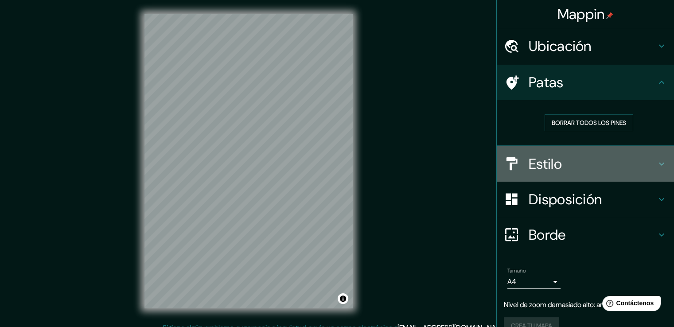
click at [661, 160] on div "Estilo" at bounding box center [585, 163] width 177 height 35
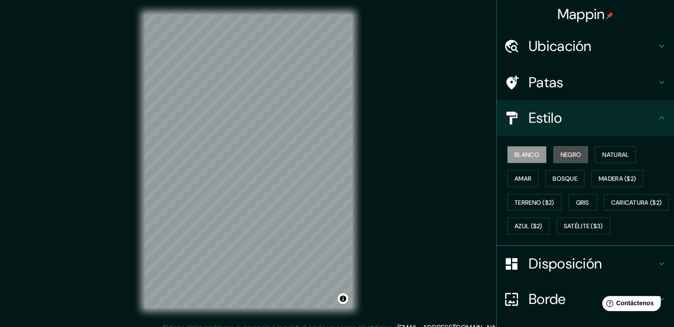
click at [567, 152] on font "Negro" at bounding box center [571, 155] width 21 height 8
click at [521, 154] on font "Blanco" at bounding box center [527, 155] width 25 height 8
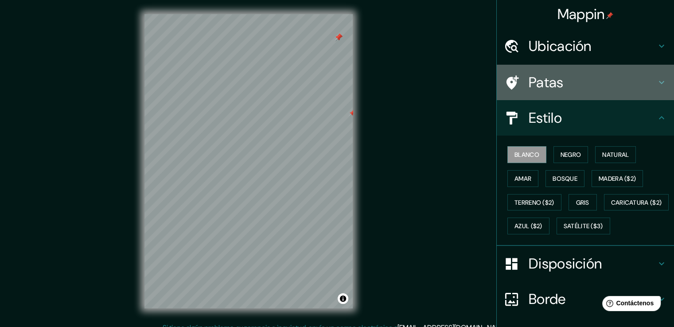
click at [656, 86] on icon at bounding box center [661, 82] width 11 height 11
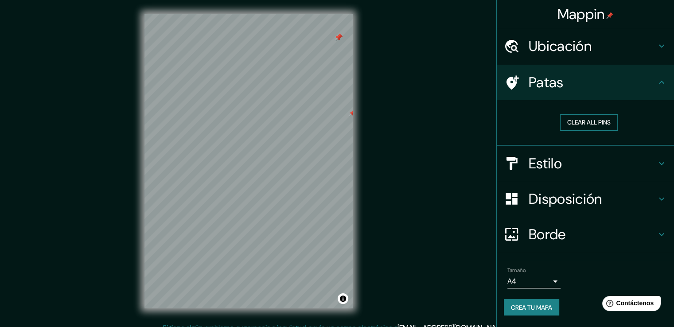
click at [601, 119] on button "Clear all pins" at bounding box center [589, 122] width 58 height 16
click at [592, 121] on button "Clear all pins" at bounding box center [589, 122] width 58 height 16
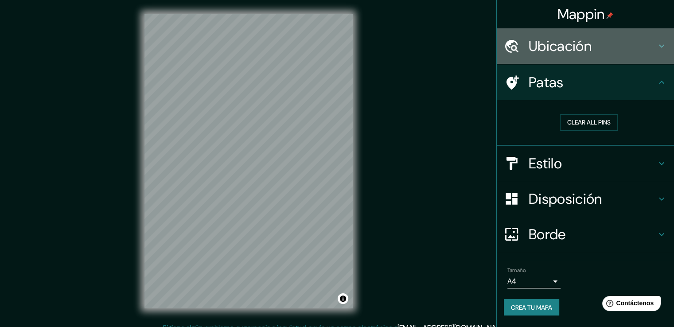
click at [587, 44] on font "Ubicación" at bounding box center [560, 46] width 63 height 19
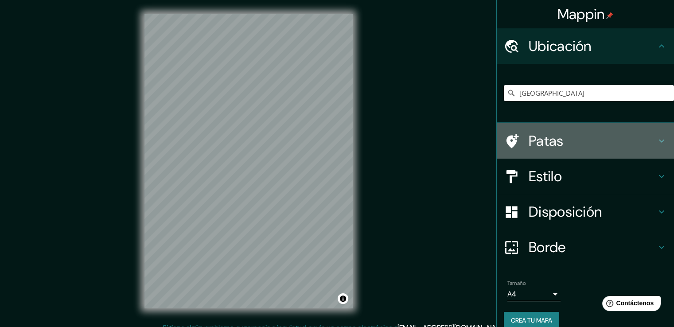
click at [507, 139] on icon at bounding box center [513, 141] width 12 height 14
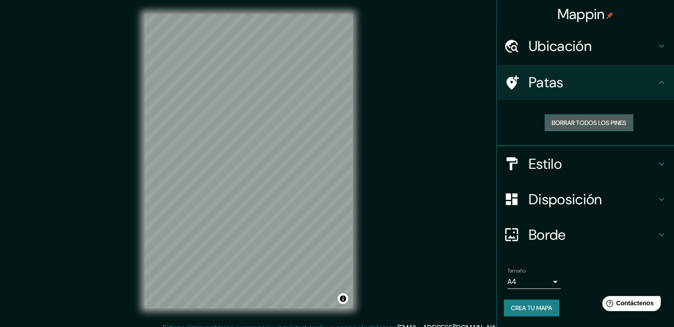
click at [576, 122] on font "Borrar todos los pines" at bounding box center [589, 123] width 74 height 8
click at [586, 43] on font "Ubicación" at bounding box center [560, 46] width 63 height 19
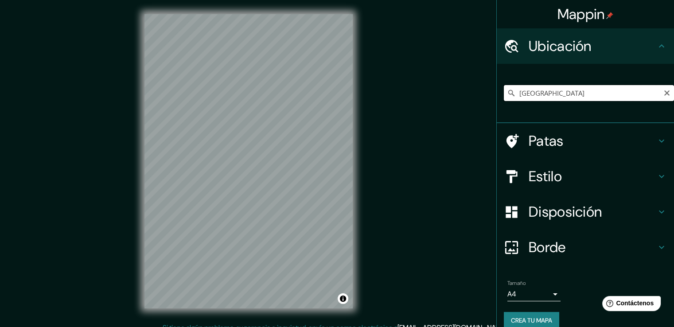
click at [562, 95] on input "[GEOGRAPHIC_DATA]" at bounding box center [589, 93] width 170 height 16
click at [664, 90] on icon "Claro" at bounding box center [667, 93] width 7 height 7
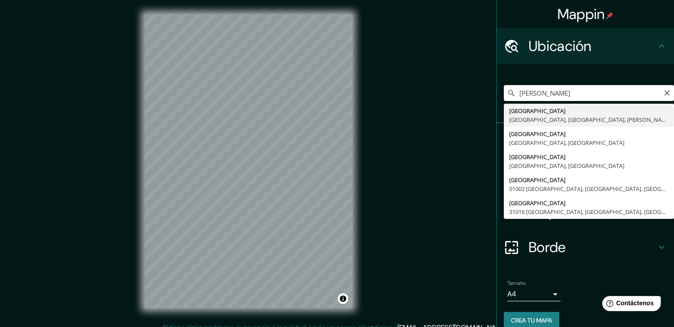
type input "[GEOGRAPHIC_DATA], [GEOGRAPHIC_DATA], [GEOGRAPHIC_DATA], [PERSON_NAME][GEOGRAPH…"
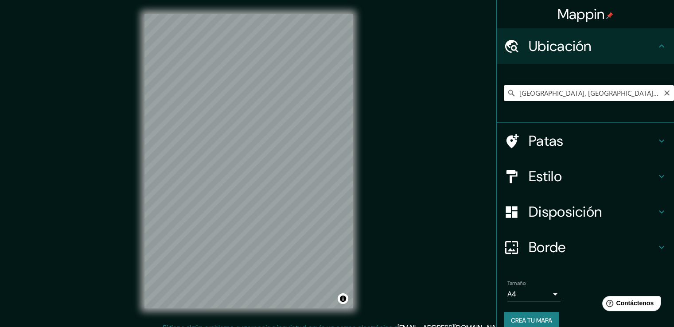
click at [584, 95] on input "[GEOGRAPHIC_DATA], [GEOGRAPHIC_DATA], [GEOGRAPHIC_DATA], [PERSON_NAME][GEOGRAPH…" at bounding box center [589, 93] width 170 height 16
click at [664, 92] on icon "Claro" at bounding box center [666, 92] width 5 height 5
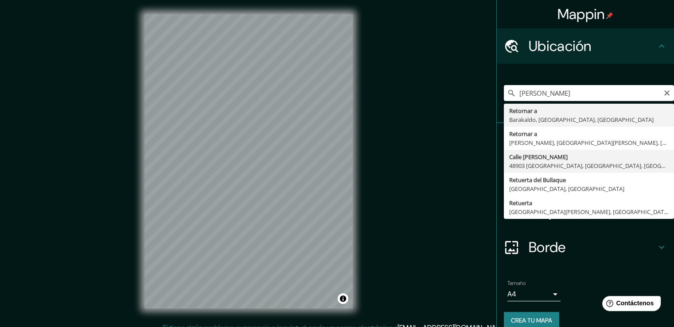
type input "Calle [PERSON_NAME], [GEOGRAPHIC_DATA], [GEOGRAPHIC_DATA], [GEOGRAPHIC_DATA]"
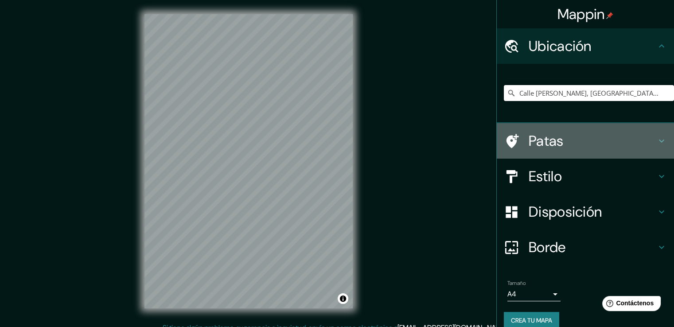
click at [648, 137] on h4 "Patas" at bounding box center [593, 141] width 128 height 18
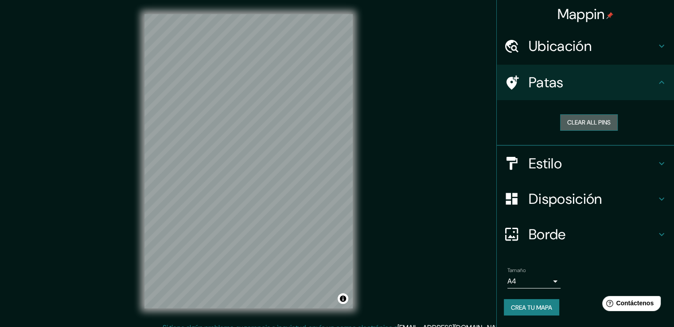
click at [602, 121] on button "Clear all pins" at bounding box center [589, 122] width 58 height 16
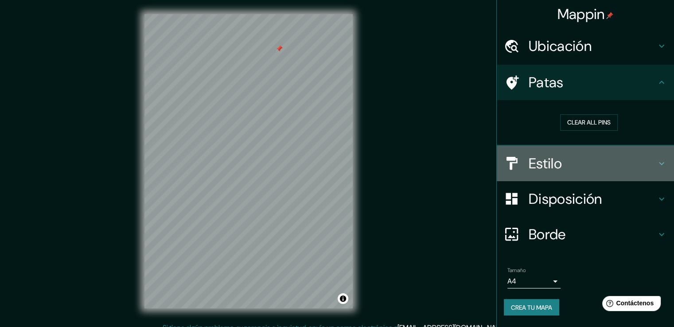
click at [665, 154] on div "Estilo" at bounding box center [585, 163] width 177 height 35
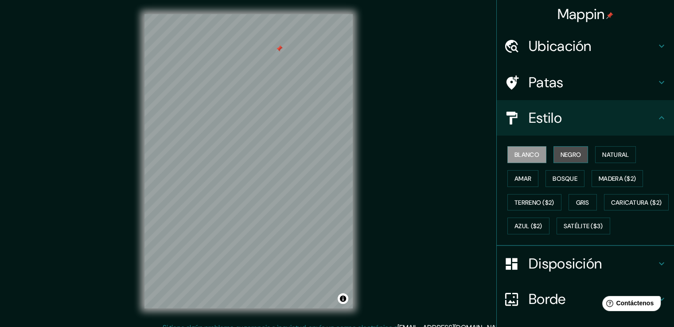
click at [561, 154] on font "Negro" at bounding box center [571, 155] width 21 height 8
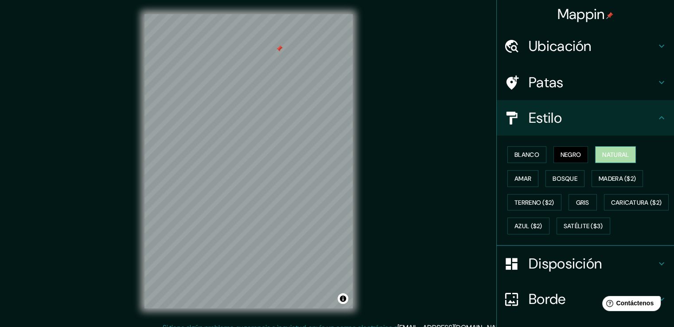
click at [612, 153] on font "Natural" at bounding box center [615, 155] width 27 height 8
click at [601, 184] on button "Madera ($2)" at bounding box center [617, 178] width 51 height 17
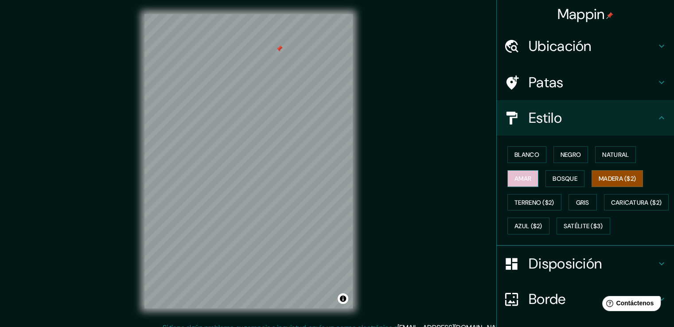
click at [515, 182] on font "Amar" at bounding box center [523, 179] width 17 height 12
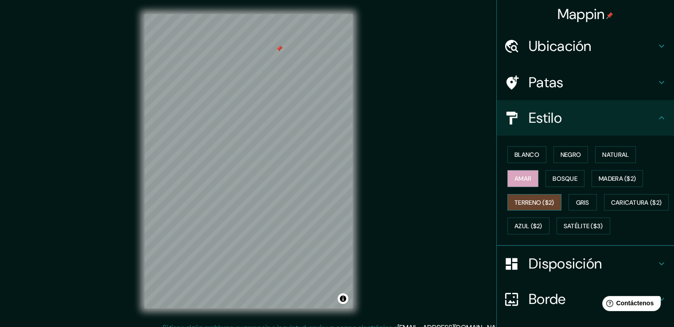
click at [519, 199] on font "Terreno ($2)" at bounding box center [535, 203] width 40 height 8
click at [569, 199] on button "Gris" at bounding box center [583, 202] width 28 height 17
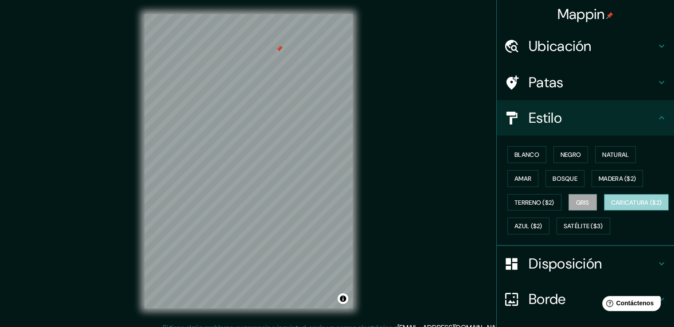
click at [611, 207] on font "Caricatura ($2)" at bounding box center [636, 203] width 51 height 8
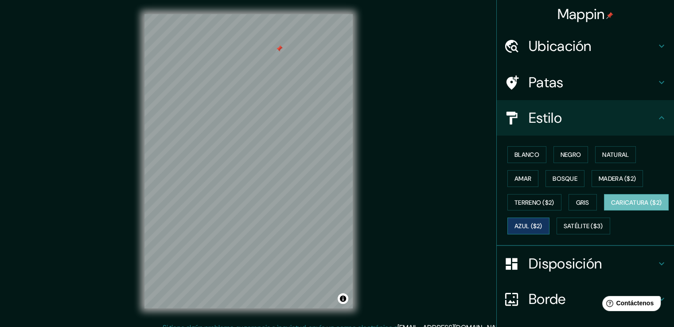
click at [543, 229] on font "Azul ($2)" at bounding box center [529, 227] width 28 height 8
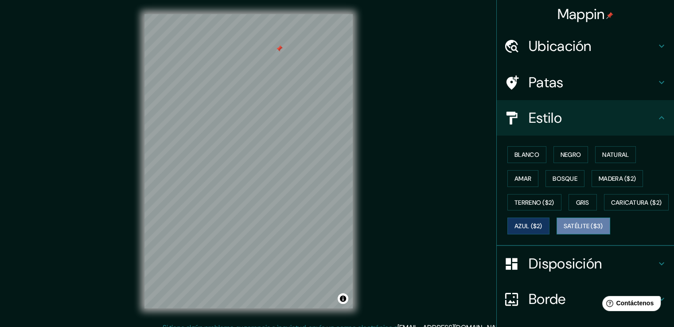
click at [564, 230] on font "Satélite ($3)" at bounding box center [583, 227] width 39 height 8
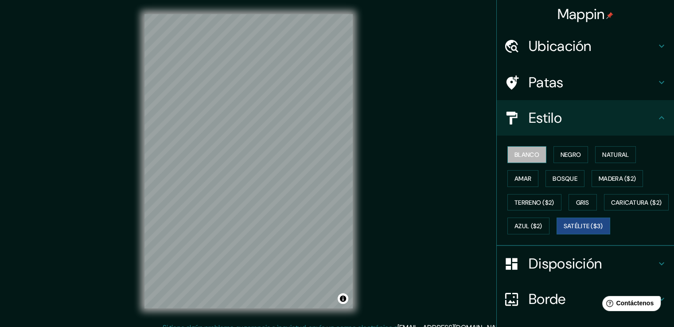
click at [518, 148] on button "Blanco" at bounding box center [527, 154] width 39 height 17
click at [656, 269] on icon at bounding box center [661, 263] width 11 height 11
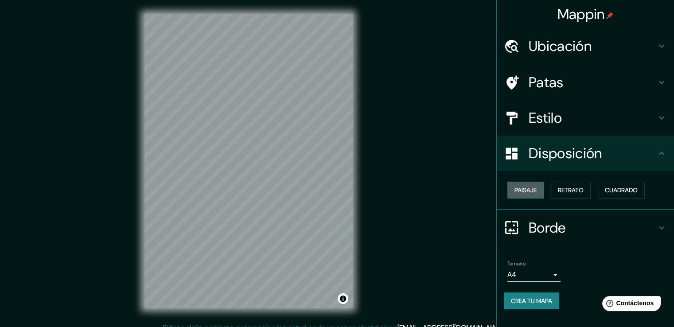
click at [525, 187] on font "Paisaje" at bounding box center [526, 190] width 22 height 8
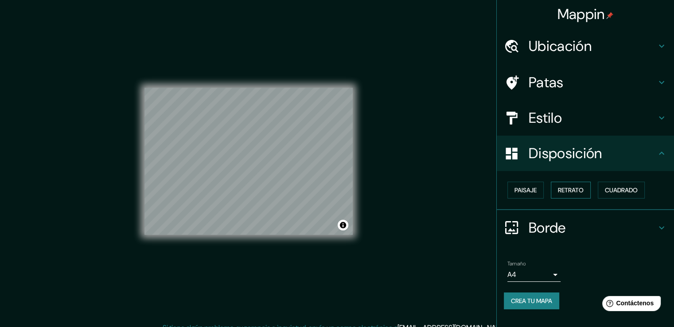
click at [564, 189] on font "Retrato" at bounding box center [571, 190] width 26 height 8
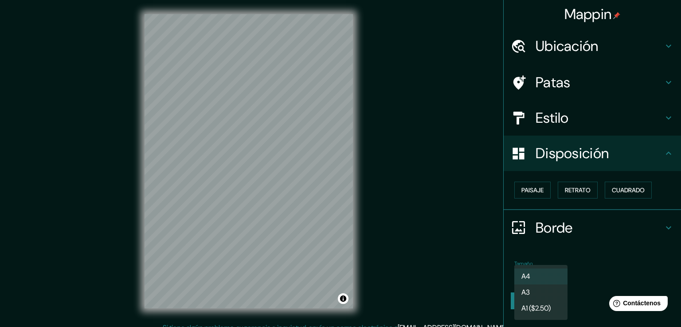
click at [549, 273] on body "Mappin Ubicación [STREET_ADDRESS][PERSON_NAME] Patas Estilo Disposición Paisaje…" at bounding box center [340, 163] width 681 height 327
click at [538, 289] on li "A3" at bounding box center [540, 293] width 53 height 16
click at [550, 271] on body "Mappin Ubicación [STREET_ADDRESS][PERSON_NAME] Patas Estilo Disposición Paisaje…" at bounding box center [340, 163] width 681 height 327
click at [534, 306] on font "A1 ($2.50)" at bounding box center [535, 309] width 29 height 9
click at [554, 270] on body "Mappin Ubicación [STREET_ADDRESS][PERSON_NAME] Patas Estilo Disposición Paisaje…" at bounding box center [340, 163] width 681 height 327
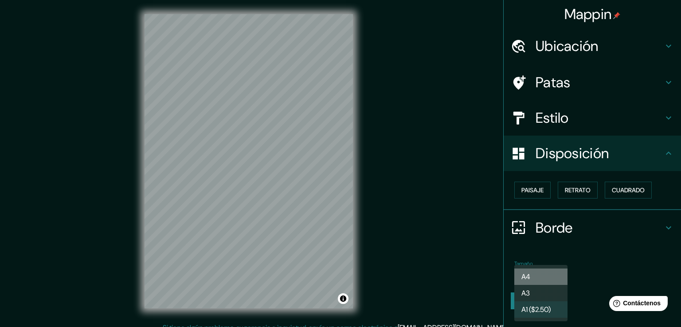
click at [546, 275] on li "A4" at bounding box center [540, 277] width 53 height 16
type input "single"
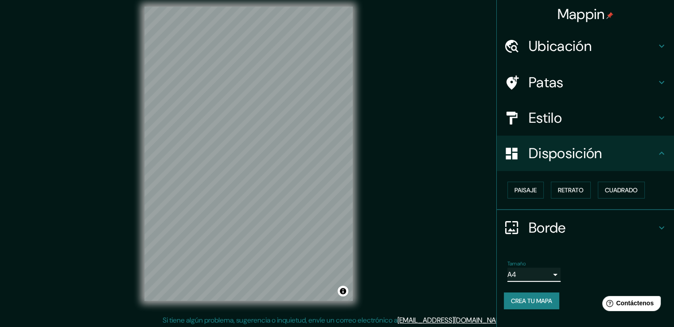
scroll to position [10, 0]
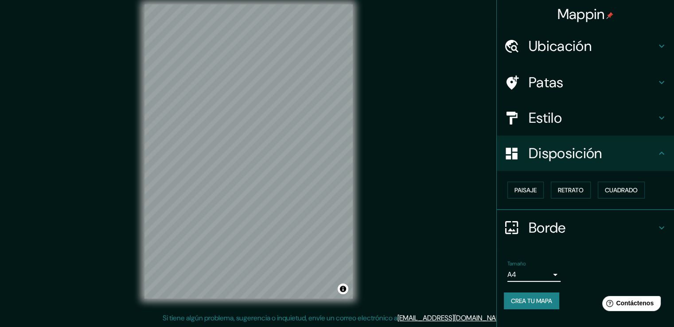
click at [656, 223] on icon at bounding box center [661, 228] width 11 height 11
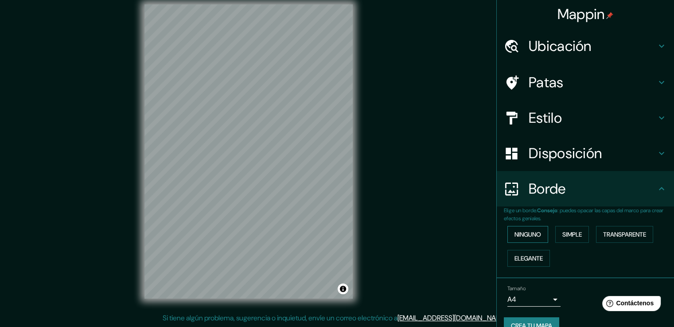
click at [527, 236] on font "Ninguno" at bounding box center [528, 234] width 27 height 8
click at [570, 239] on font "Simple" at bounding box center [572, 235] width 20 height 12
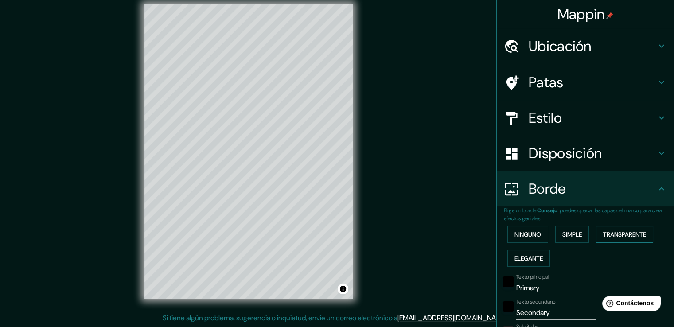
click at [609, 232] on font "Transparente" at bounding box center [624, 234] width 43 height 8
click at [523, 254] on font "Elegante" at bounding box center [529, 258] width 28 height 8
drag, startPoint x: 244, startPoint y: 55, endPoint x: 240, endPoint y: 52, distance: 4.8
click at [240, 52] on div at bounding box center [242, 50] width 7 height 7
click at [532, 283] on input "Primary" at bounding box center [555, 288] width 79 height 14
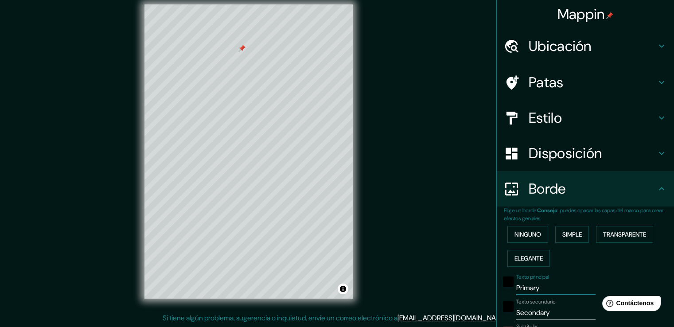
click at [535, 286] on input "Primary" at bounding box center [555, 288] width 79 height 14
type input "P"
type input "erreka-ortu"
click at [552, 312] on input "Secondary" at bounding box center [555, 313] width 79 height 14
type input "S"
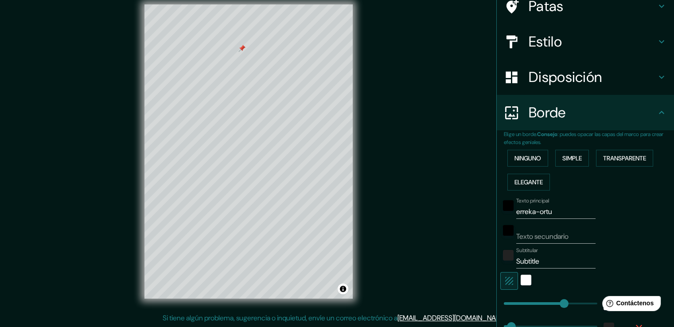
scroll to position [94, 0]
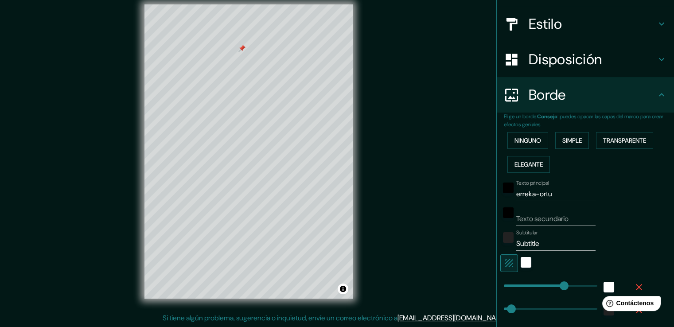
click at [571, 245] on input "Subtitle" at bounding box center [555, 244] width 79 height 14
type input "S"
type input "errekaortu"
type input "253"
drag, startPoint x: 557, startPoint y: 280, endPoint x: 547, endPoint y: 272, distance: 12.3
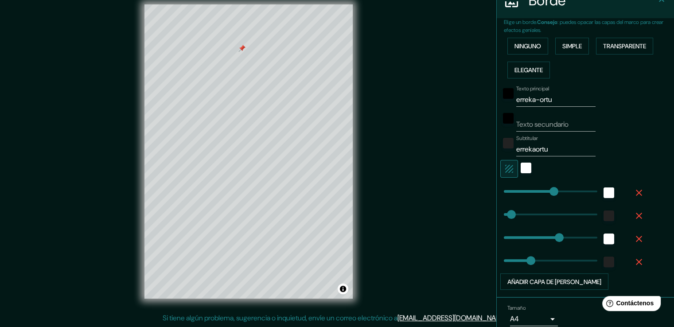
scroll to position [227, 0]
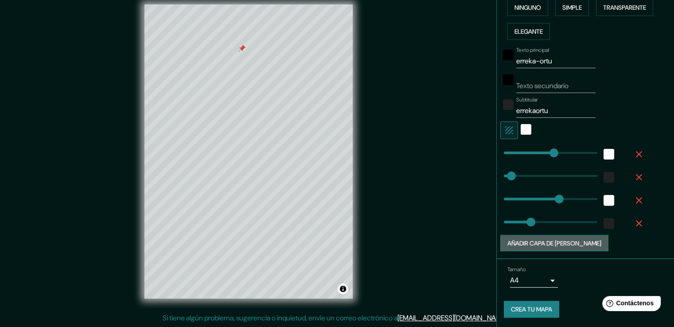
click at [563, 243] on font "Añadir capa de [PERSON_NAME]" at bounding box center [555, 243] width 94 height 8
type input "253"
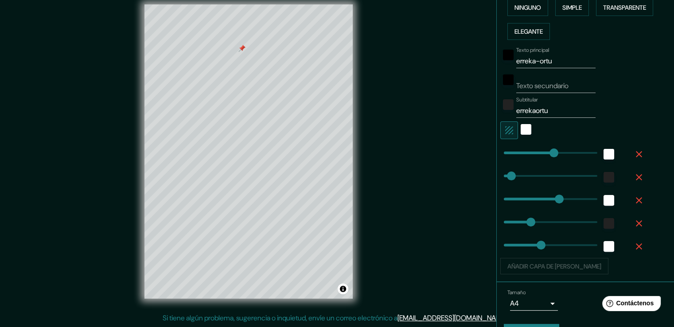
type input "333"
click at [566, 243] on span at bounding box center [570, 245] width 9 height 9
type input "253"
type input "0"
drag, startPoint x: 567, startPoint y: 239, endPoint x: 473, endPoint y: 242, distance: 94.4
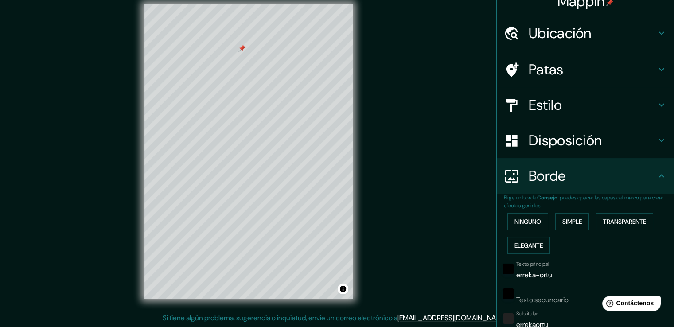
scroll to position [0, 0]
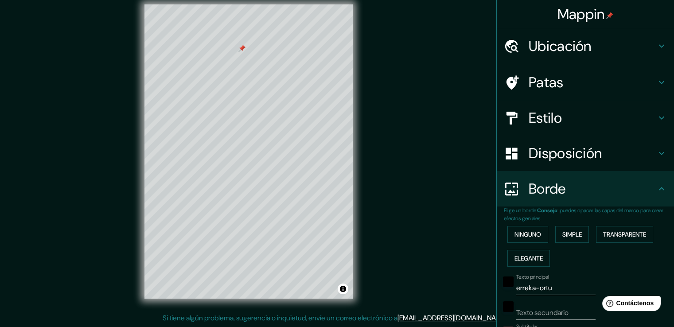
click at [586, 42] on h4 "Ubicación" at bounding box center [593, 46] width 128 height 18
type input "253"
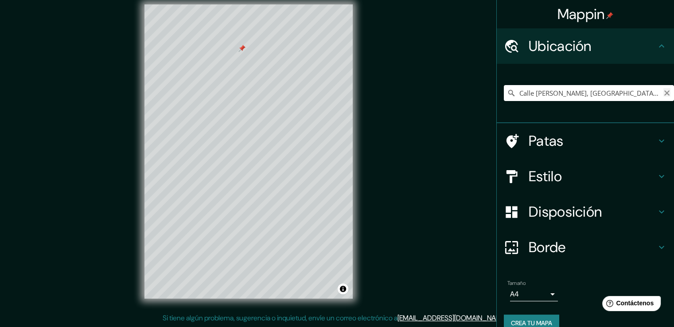
click at [664, 92] on icon "Claro" at bounding box center [666, 92] width 5 height 5
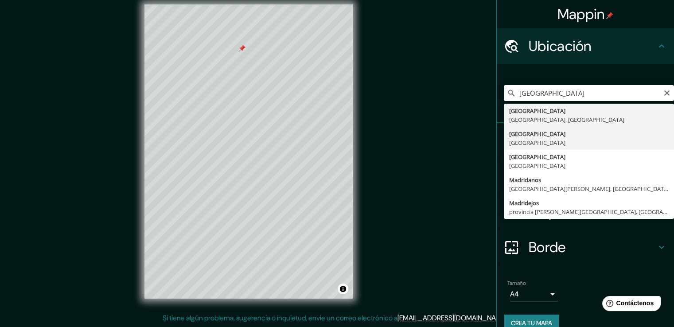
type input "[GEOGRAPHIC_DATA], [GEOGRAPHIC_DATA]"
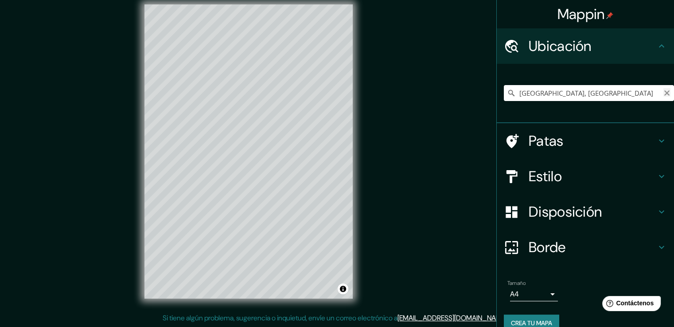
click at [664, 93] on icon "Claro" at bounding box center [666, 92] width 5 height 5
click at [587, 86] on input "[GEOGRAPHIC_DATA], [GEOGRAPHIC_DATA], [GEOGRAPHIC_DATA]" at bounding box center [589, 93] width 170 height 16
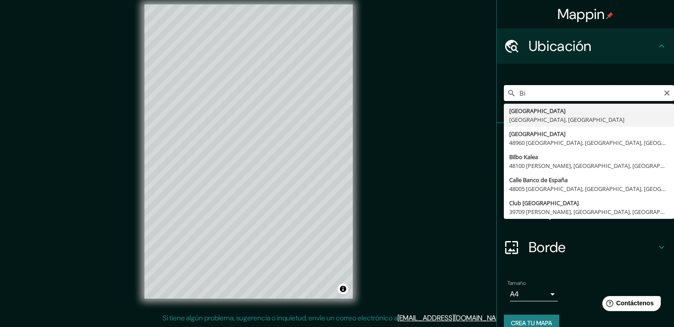
type input "B"
type input "Barakaldo, [GEOGRAPHIC_DATA], [GEOGRAPHIC_DATA]"
